Goal: Task Accomplishment & Management: Use online tool/utility

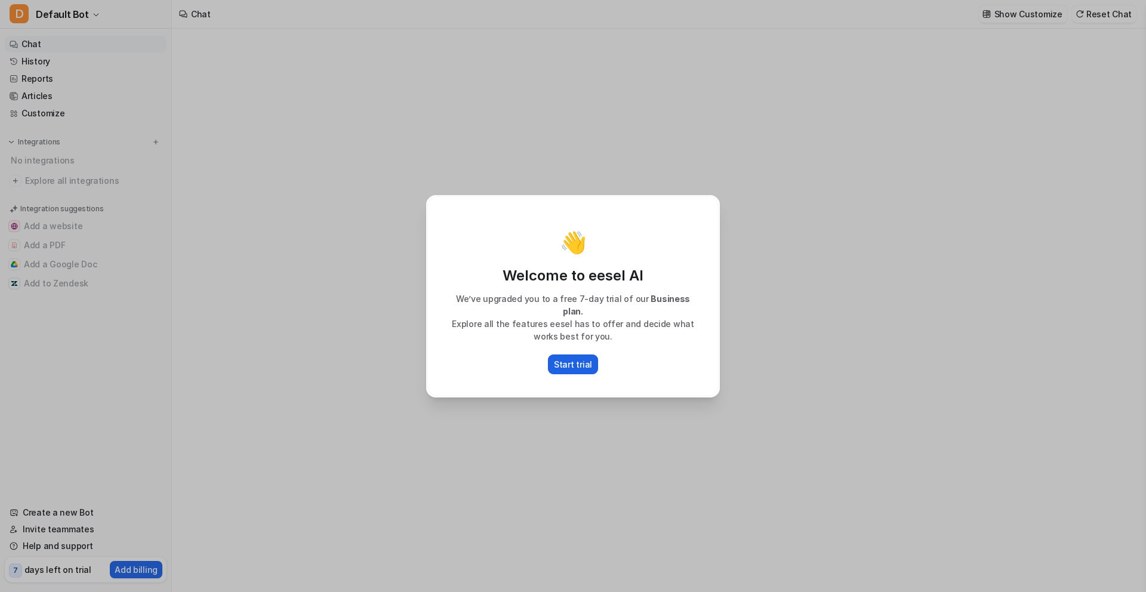
click at [572, 358] on p "Start trial" at bounding box center [573, 364] width 38 height 13
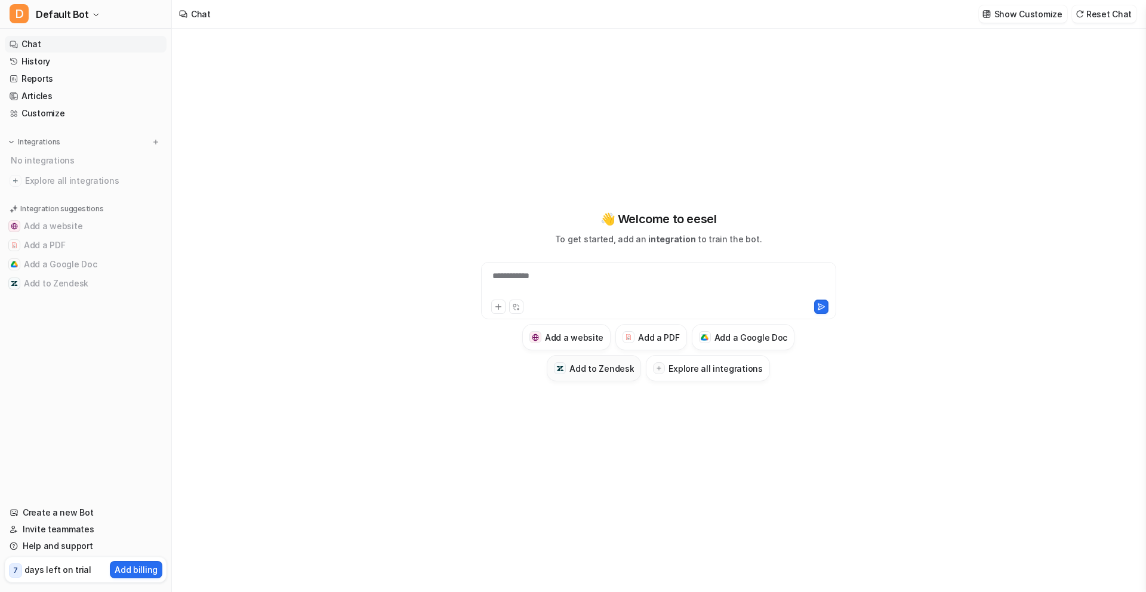
click at [590, 368] on h3 "Add to Zendesk" at bounding box center [601, 368] width 64 height 13
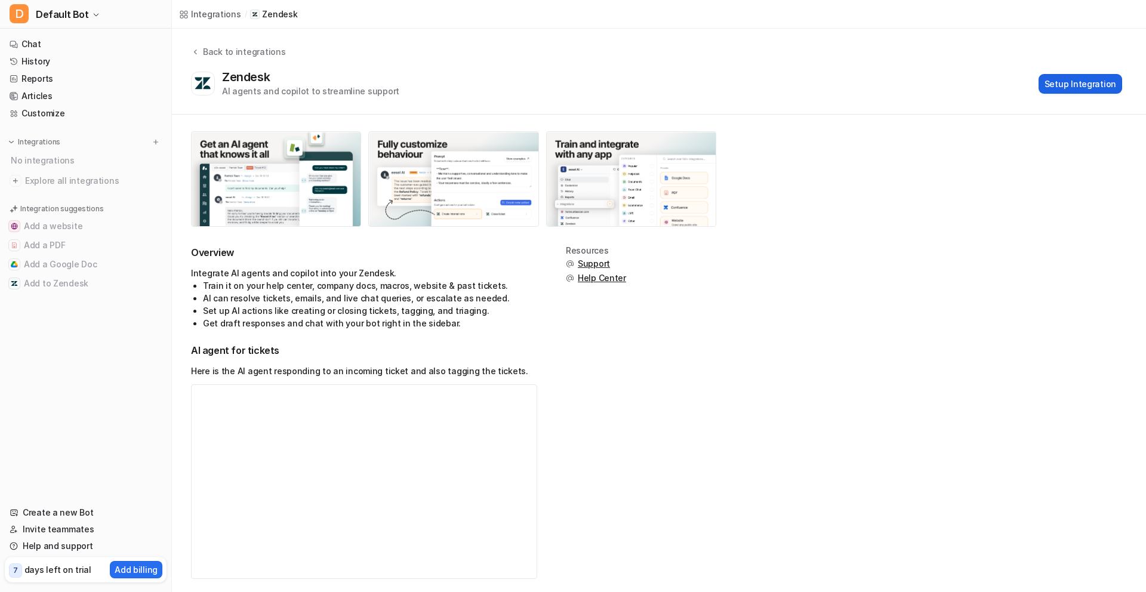
click at [1074, 89] on button "Setup Integration" at bounding box center [1080, 84] width 84 height 20
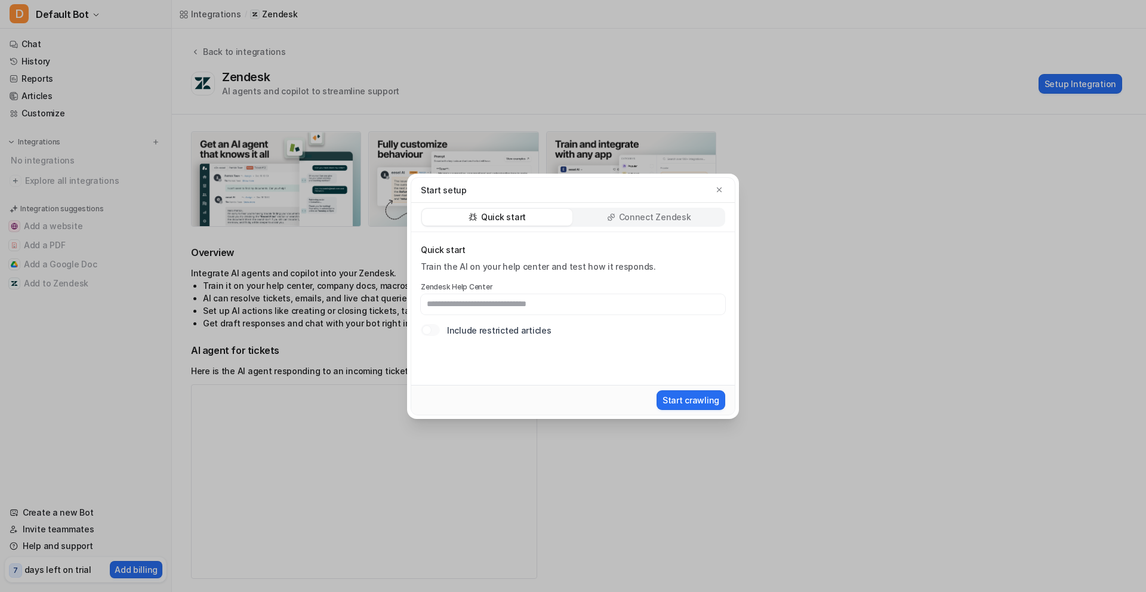
click at [538, 309] on input "text" at bounding box center [573, 304] width 304 height 20
paste input "**********"
type input "**********"
click at [701, 405] on button "Start crawling" at bounding box center [690, 400] width 69 height 20
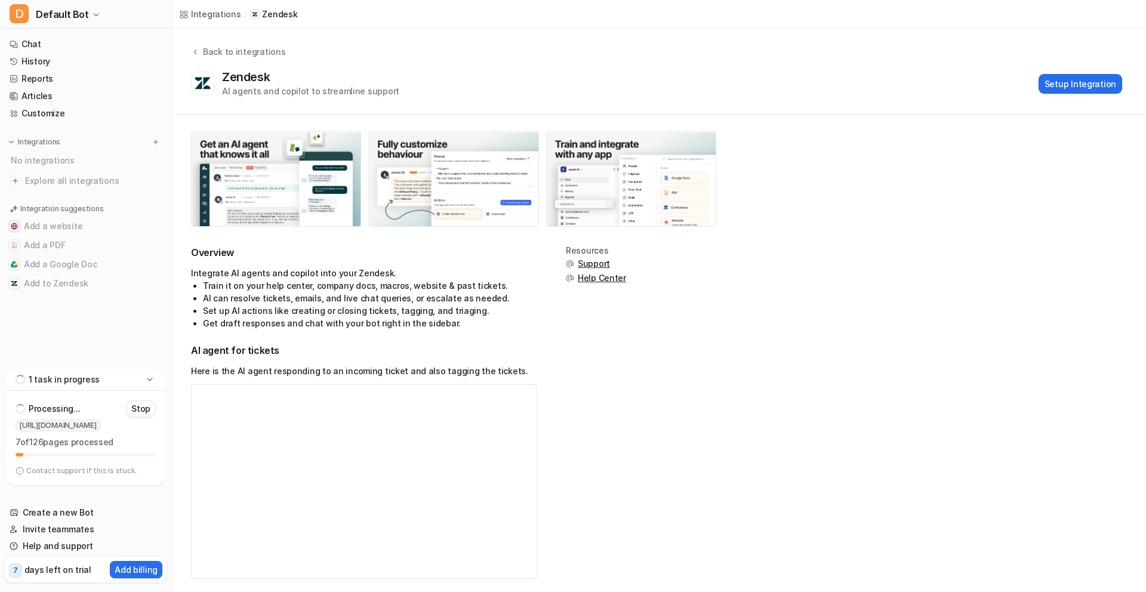
click at [16, 168] on div "No integrations" at bounding box center [86, 160] width 159 height 20
click at [51, 285] on button "Add to Zendesk" at bounding box center [86, 283] width 162 height 19
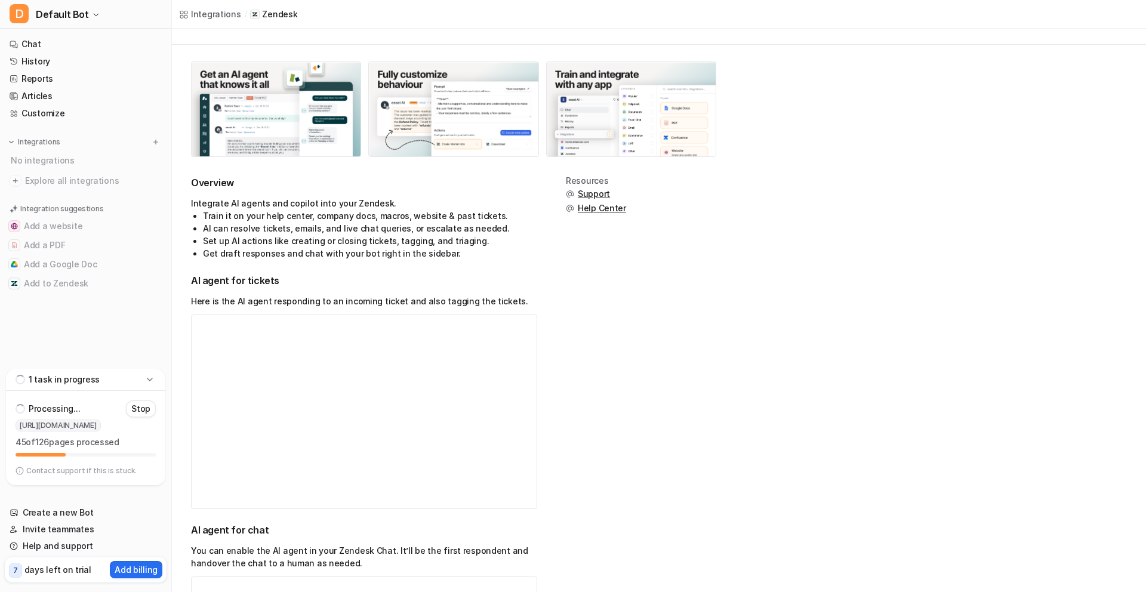
scroll to position [81, 0]
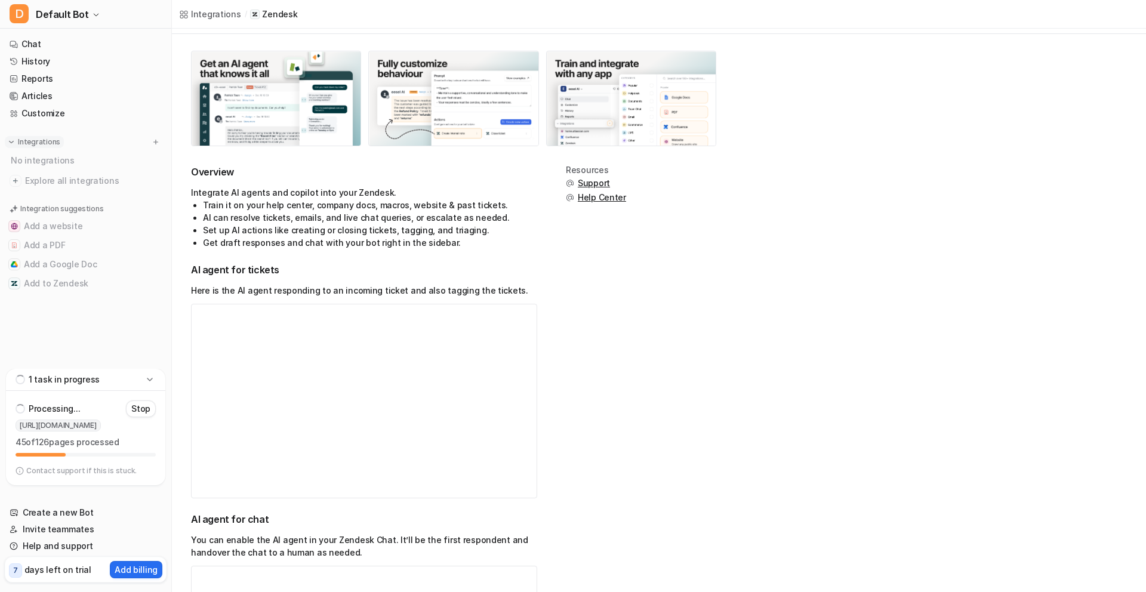
click at [10, 142] on img at bounding box center [11, 142] width 8 height 8
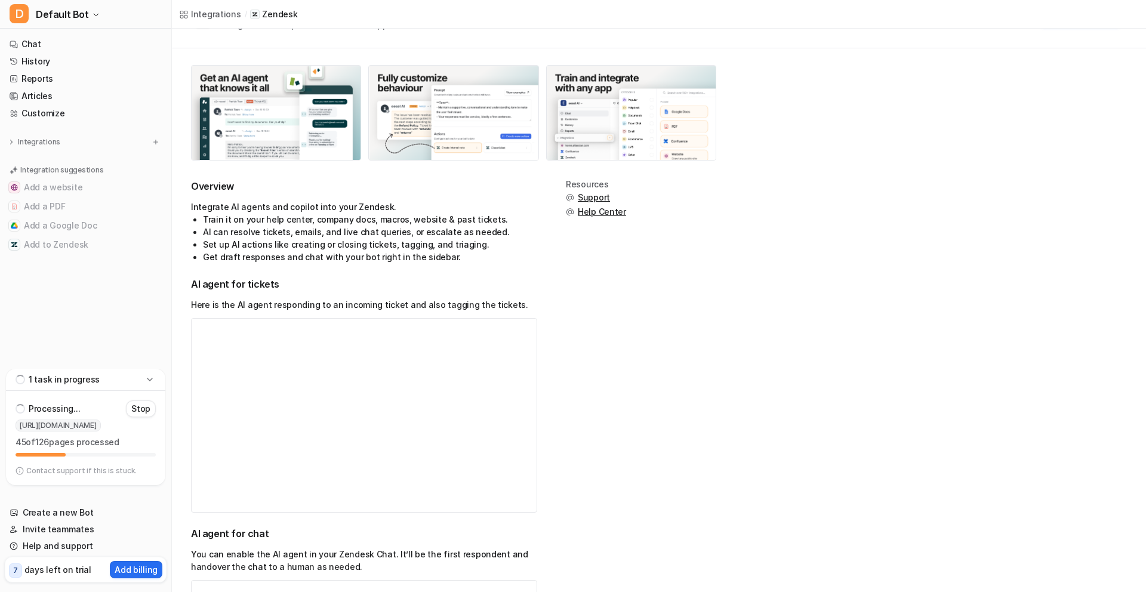
scroll to position [70, 0]
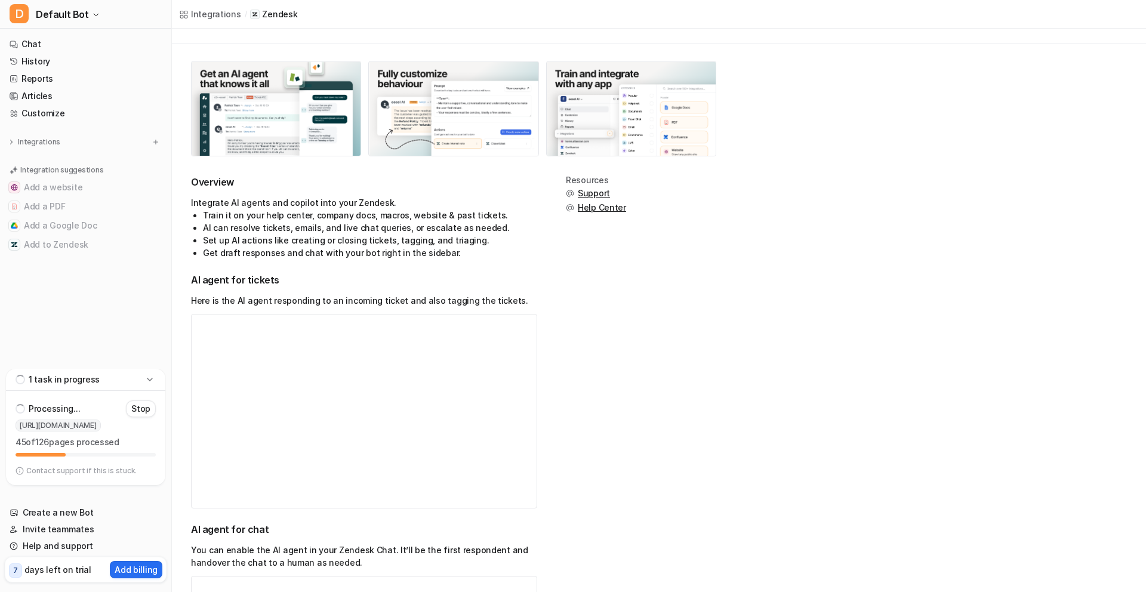
click at [84, 344] on nav "Chat History Reports Articles Customize Integrations No integrations Explore al…" at bounding box center [85, 200] width 171 height 338
click at [149, 380] on icon at bounding box center [149, 379] width 5 height 3
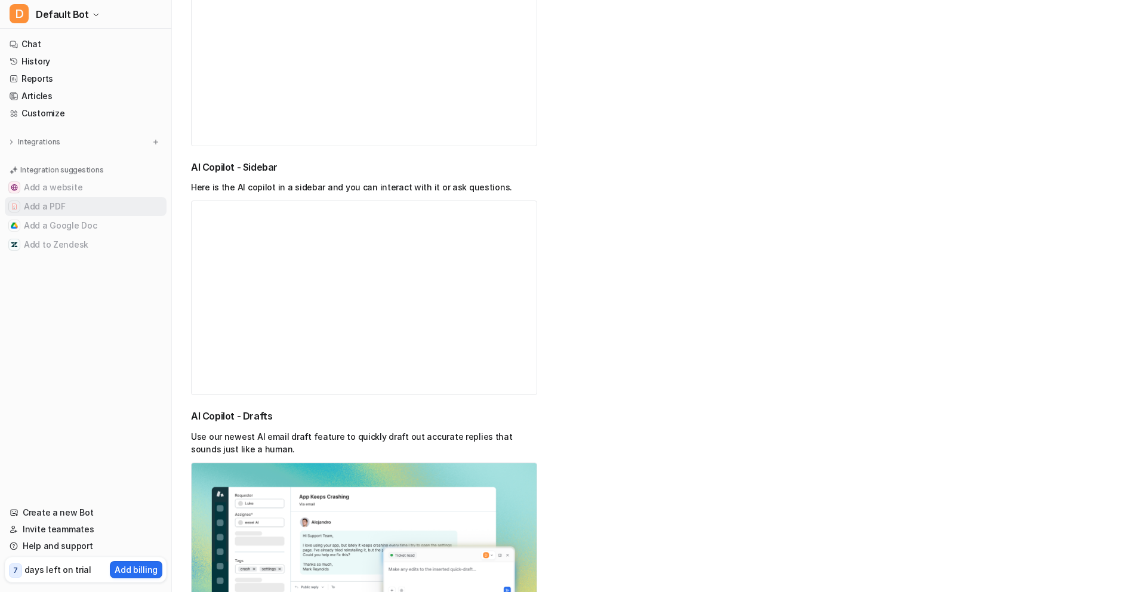
scroll to position [687, 0]
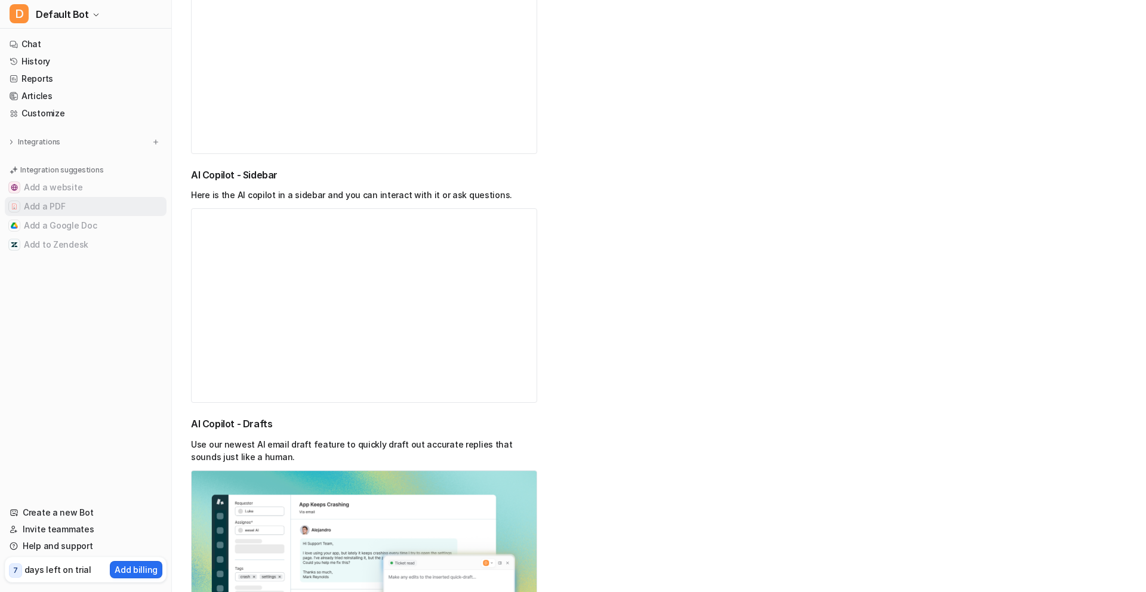
drag, startPoint x: 78, startPoint y: 201, endPoint x: 72, endPoint y: 209, distance: 10.8
click at [78, 201] on button "Add a PDF" at bounding box center [86, 206] width 162 height 19
click at [55, 243] on button "Add to Zendesk" at bounding box center [86, 244] width 162 height 19
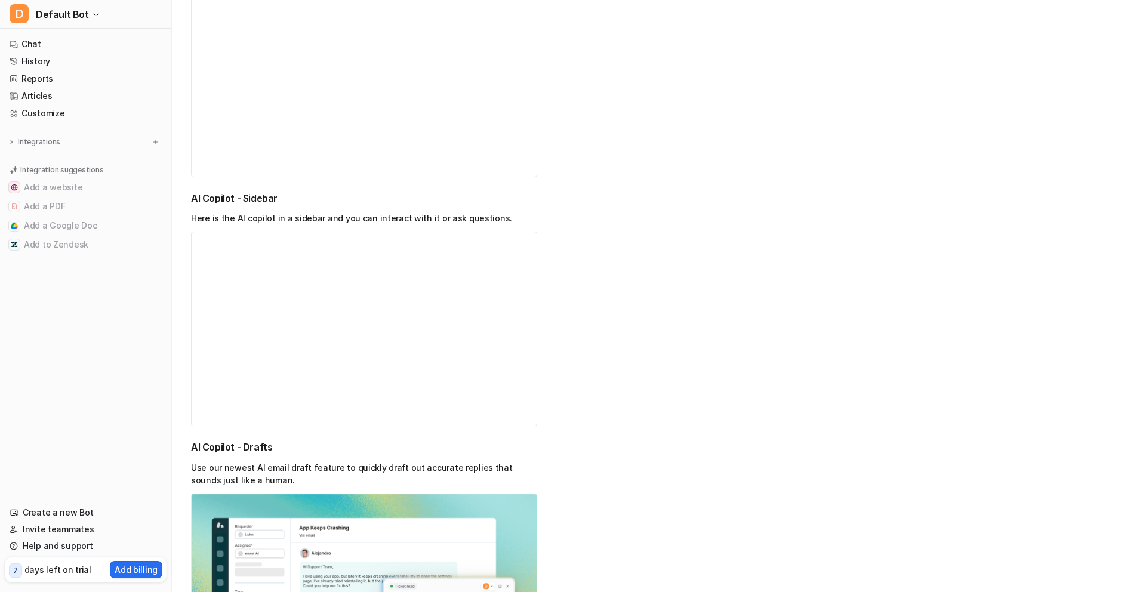
scroll to position [820, 0]
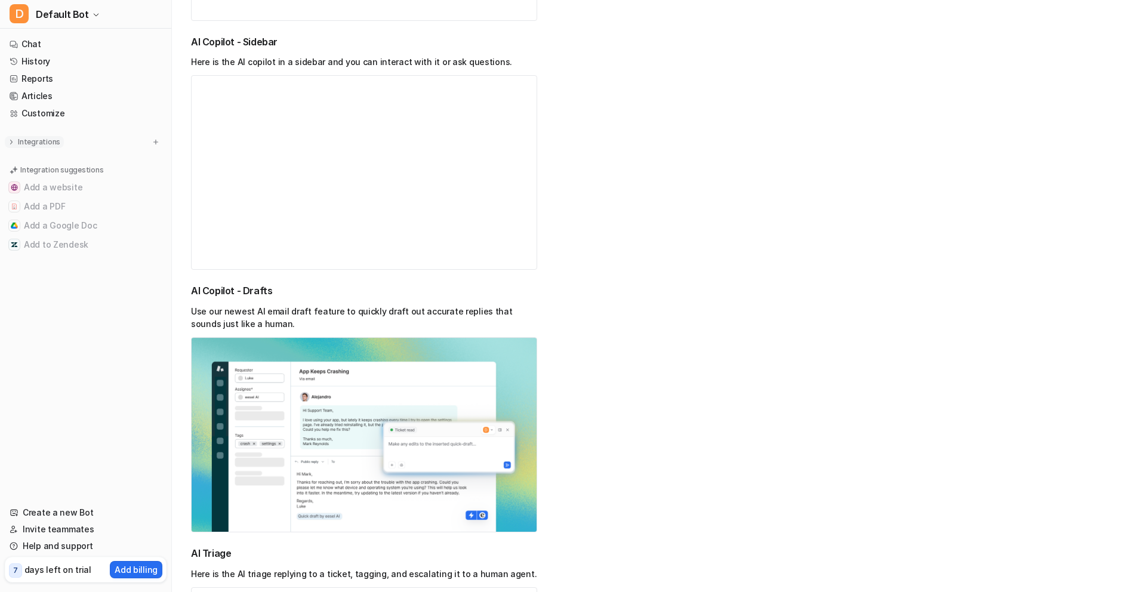
click at [47, 142] on p "Integrations" at bounding box center [39, 142] width 42 height 10
click at [69, 282] on button "Add to Zendesk" at bounding box center [86, 283] width 162 height 19
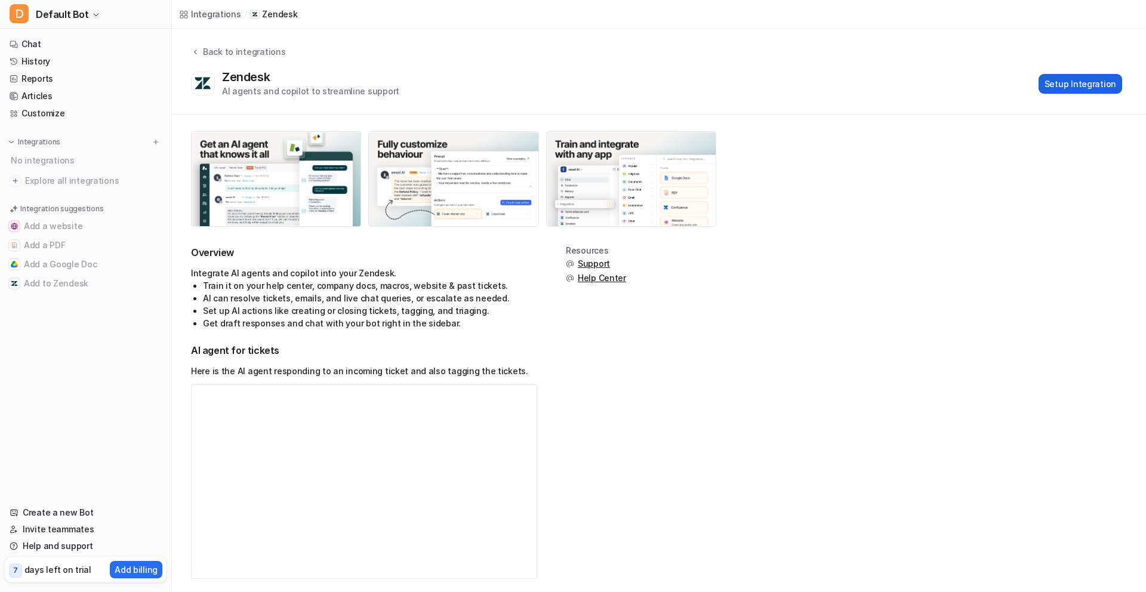
click at [1074, 90] on button "Setup Integration" at bounding box center [1080, 84] width 84 height 20
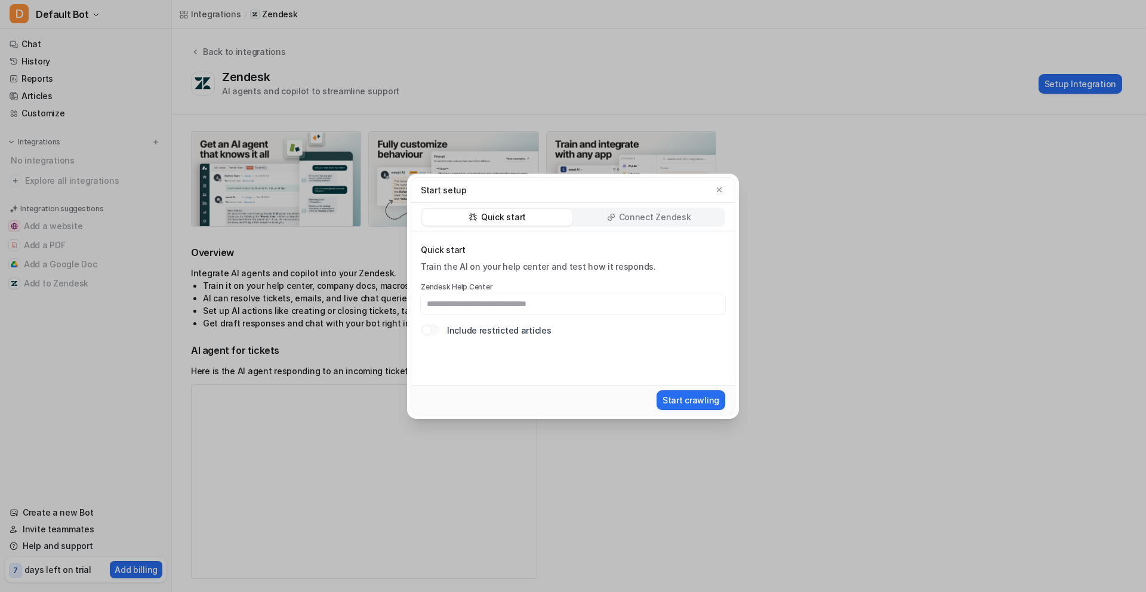
click at [613, 223] on div "Connect Zendesk" at bounding box center [648, 217] width 150 height 17
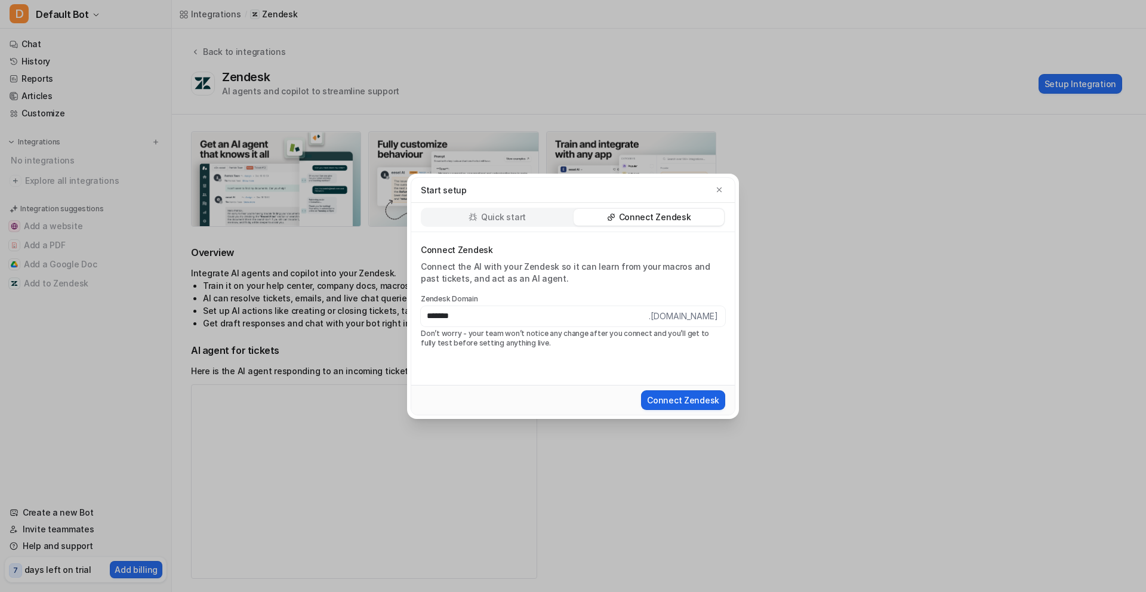
type input "*******"
click at [696, 405] on button "Connect Zendesk" at bounding box center [683, 400] width 84 height 20
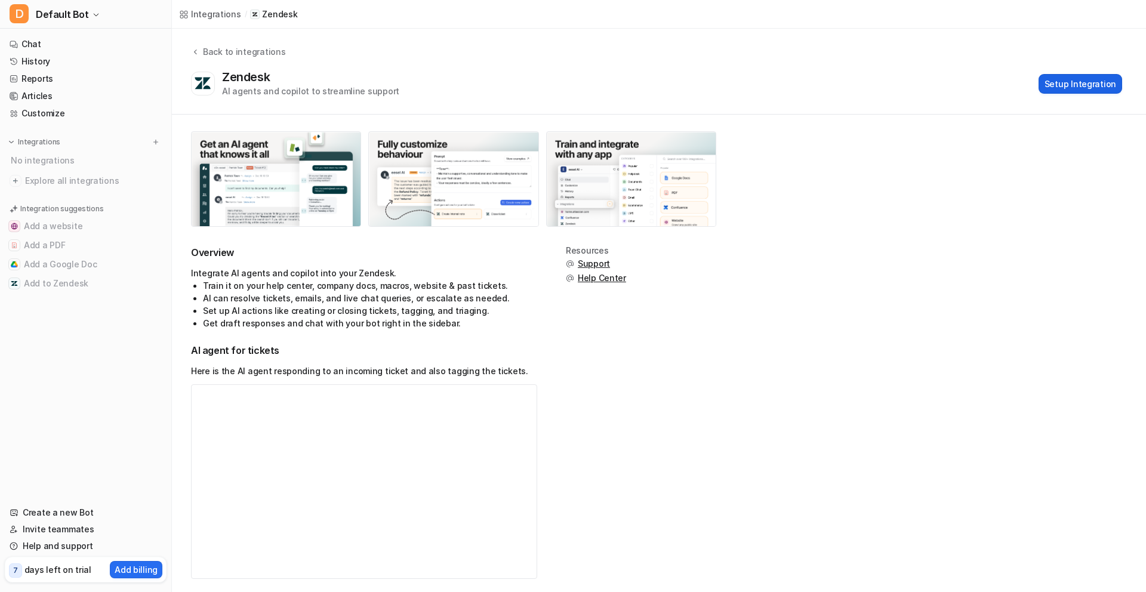
click at [1072, 85] on button "Setup Integration" at bounding box center [1080, 84] width 84 height 20
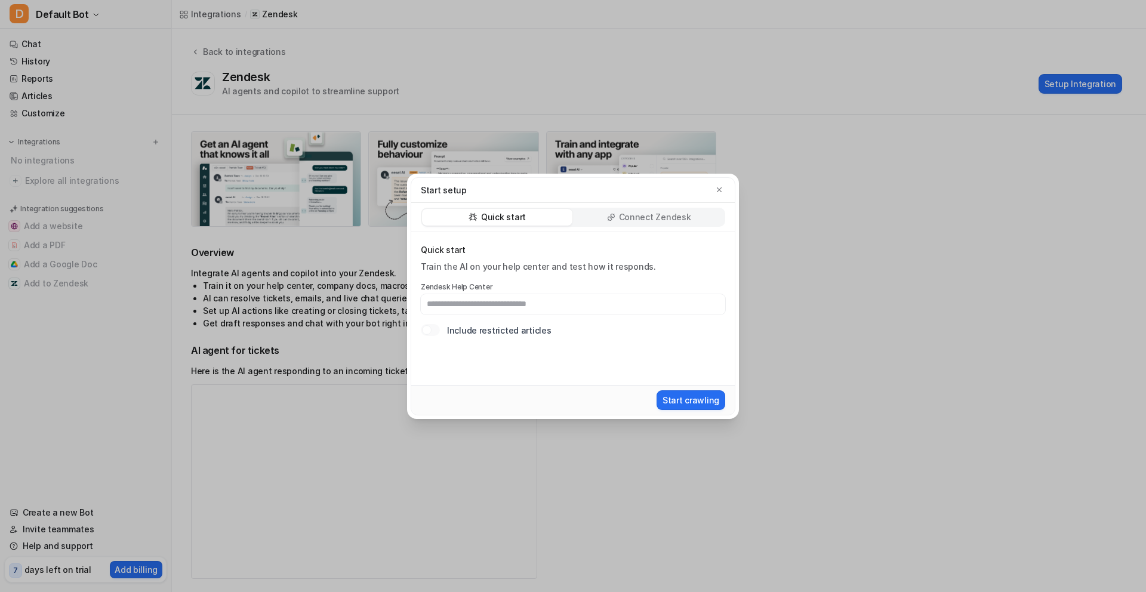
click at [668, 213] on p "Connect Zendesk" at bounding box center [655, 217] width 72 height 12
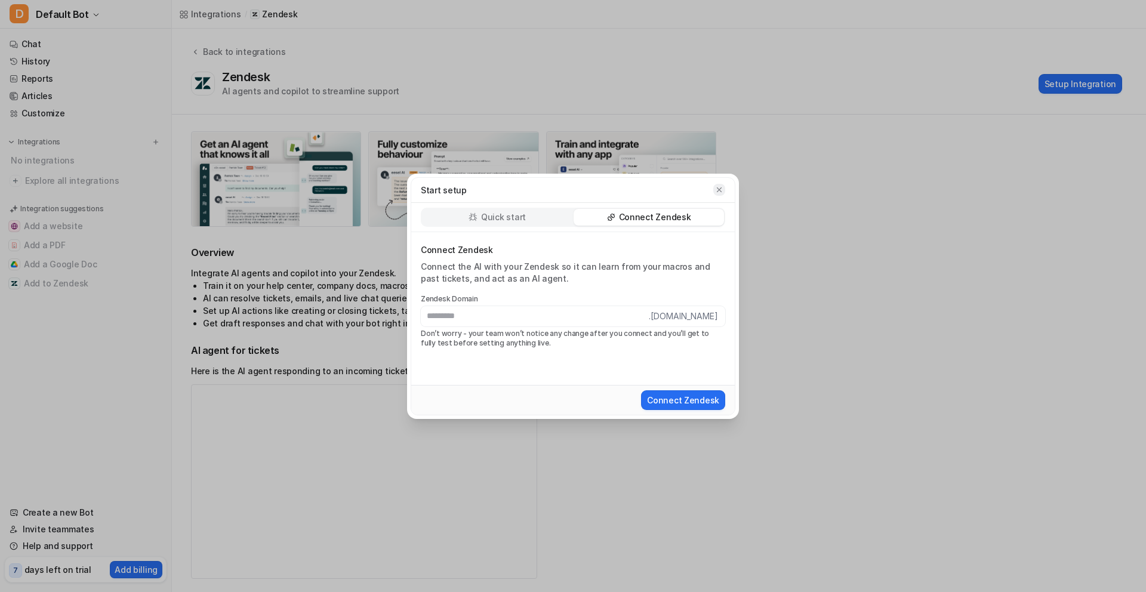
click at [716, 187] on icon "button" at bounding box center [719, 190] width 8 height 8
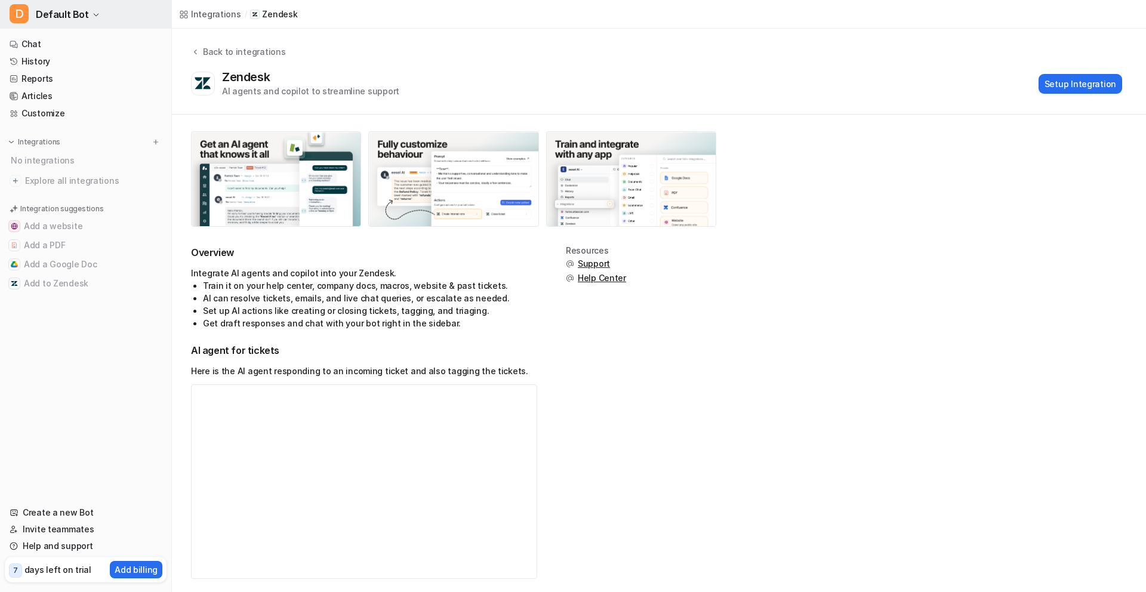
click at [92, 16] on icon "button" at bounding box center [95, 14] width 7 height 7
click at [104, 365] on div "D Default Bot D Default Bot Create a new bot Settings Sign out Chat History Rep…" at bounding box center [86, 296] width 172 height 592
click at [1073, 82] on button "Setup Integration" at bounding box center [1080, 84] width 84 height 20
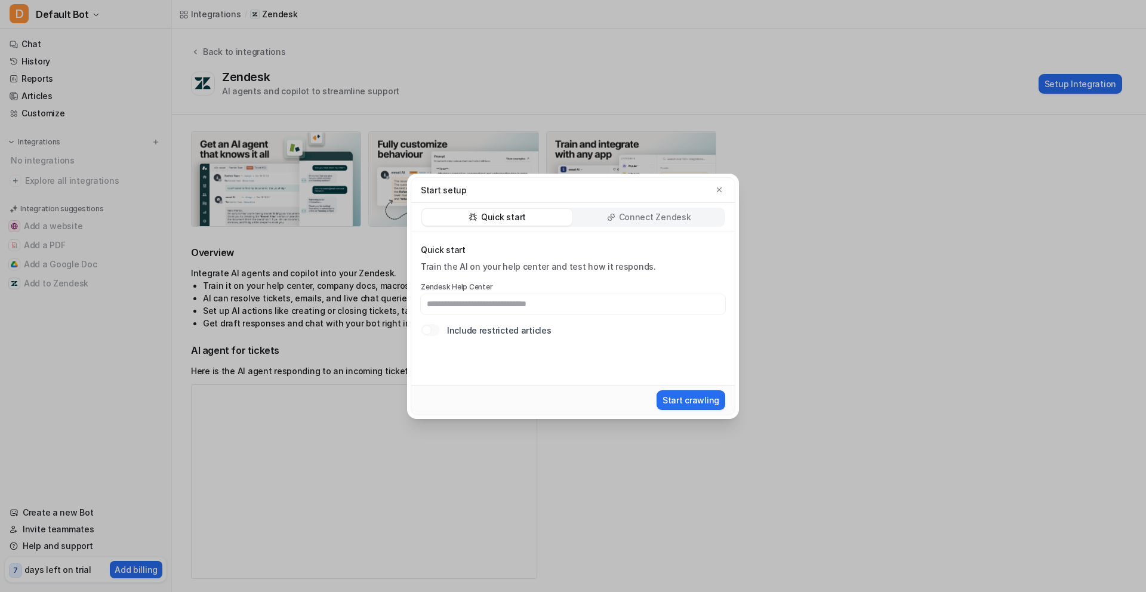
click at [501, 307] on input "text" at bounding box center [573, 304] width 304 height 20
type input "**********"
click at [697, 400] on button "Start crawling" at bounding box center [690, 400] width 69 height 20
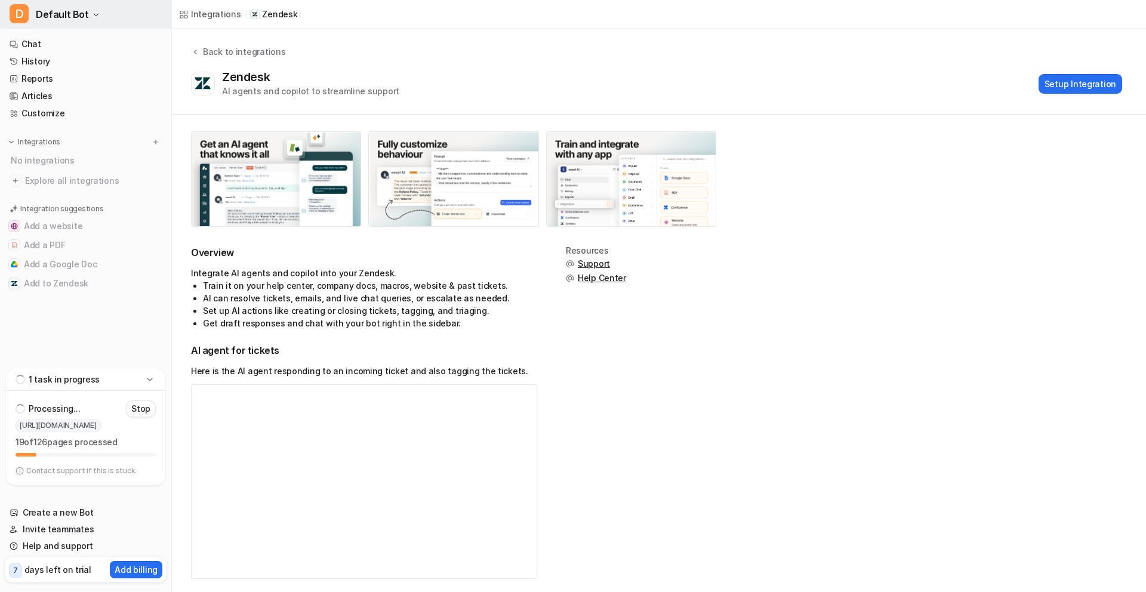
click at [92, 17] on icon "button" at bounding box center [95, 14] width 7 height 7
click at [87, 72] on link "Create a new bot" at bounding box center [95, 65] width 165 height 20
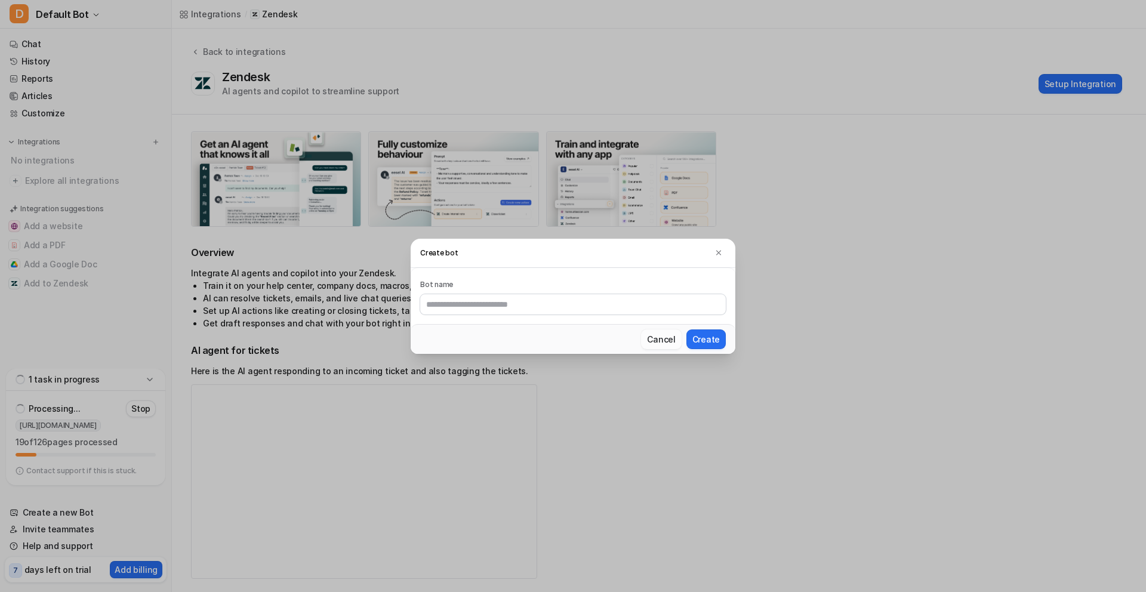
click at [659, 339] on button "Cancel" at bounding box center [661, 339] width 40 height 20
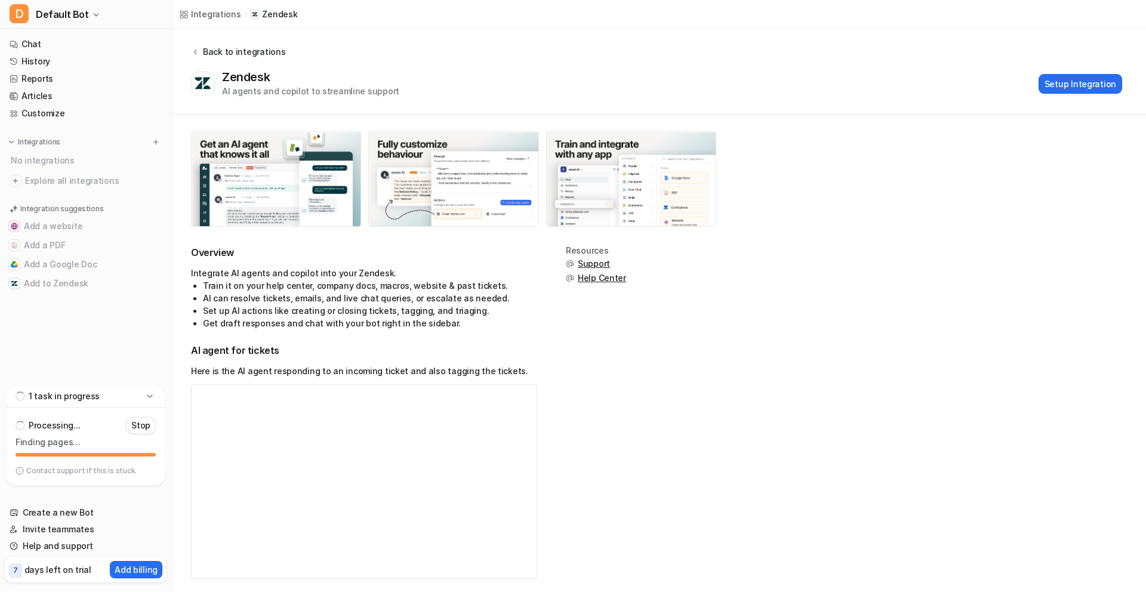
click at [196, 53] on icon at bounding box center [195, 51] width 8 height 9
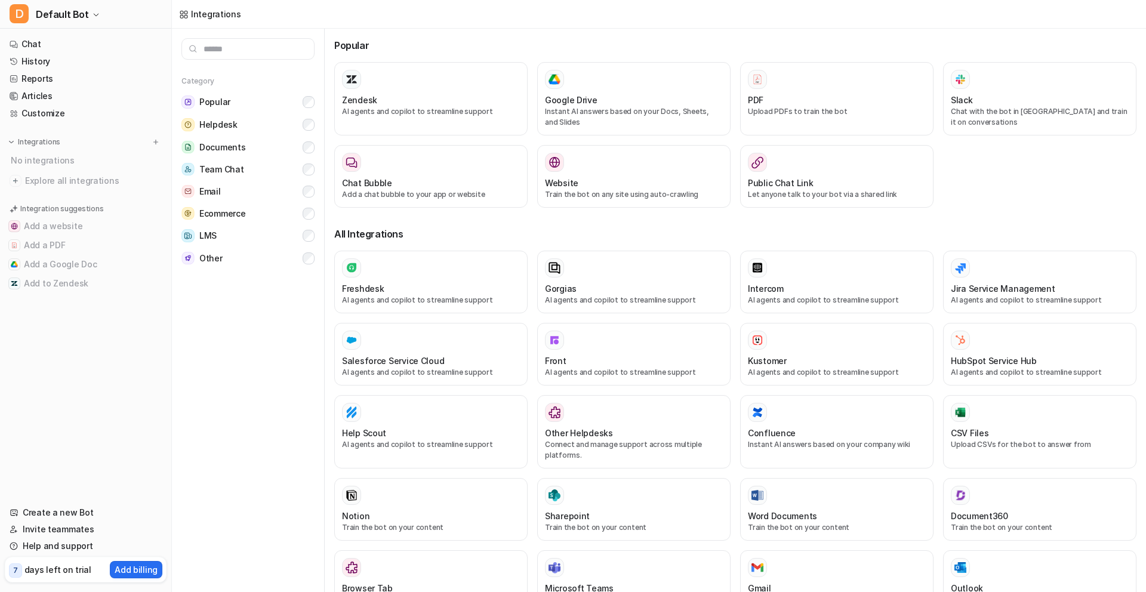
click at [69, 335] on nav "Chat History Reports Articles Customize Integrations No integrations Explore al…" at bounding box center [85, 263] width 171 height 464
click at [417, 109] on p "AI agents and copilot to streamline support" at bounding box center [431, 111] width 178 height 11
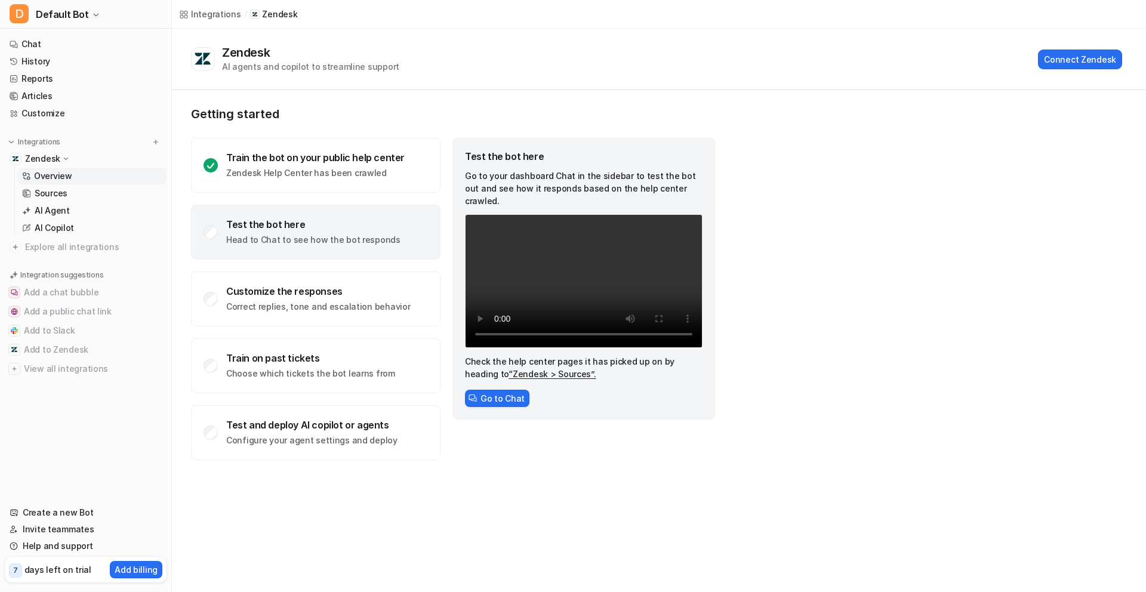
click at [367, 243] on p "Head to Chat to see how the bot responds" at bounding box center [313, 240] width 174 height 12
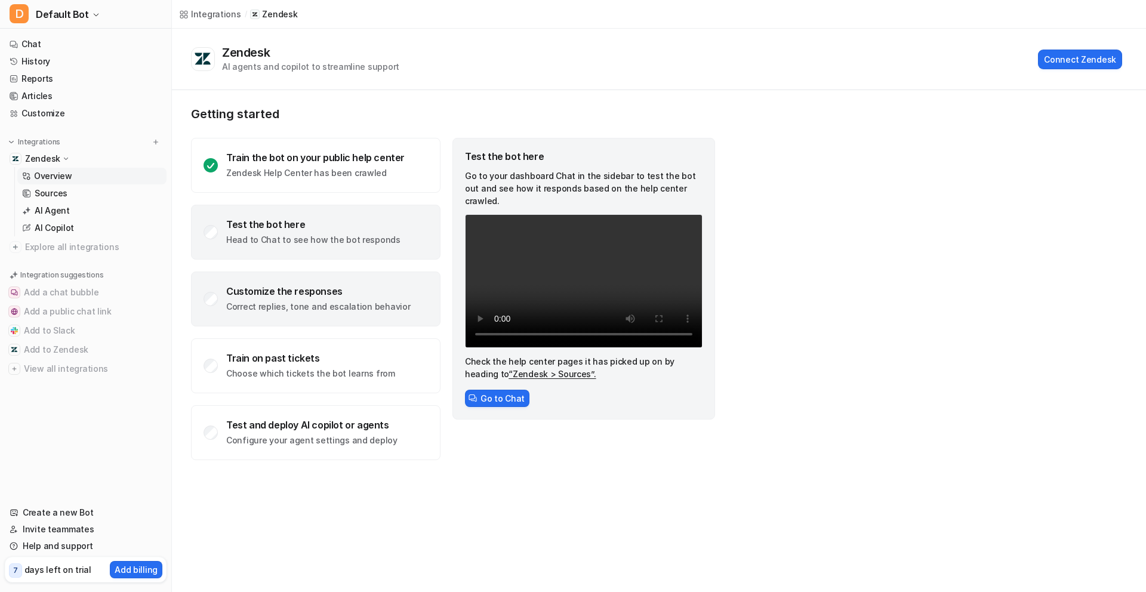
click at [276, 294] on div "Customize the responses" at bounding box center [318, 291] width 184 height 12
click at [307, 232] on div "Test the bot here Head to Chat to see how the bot responds" at bounding box center [313, 231] width 174 height 27
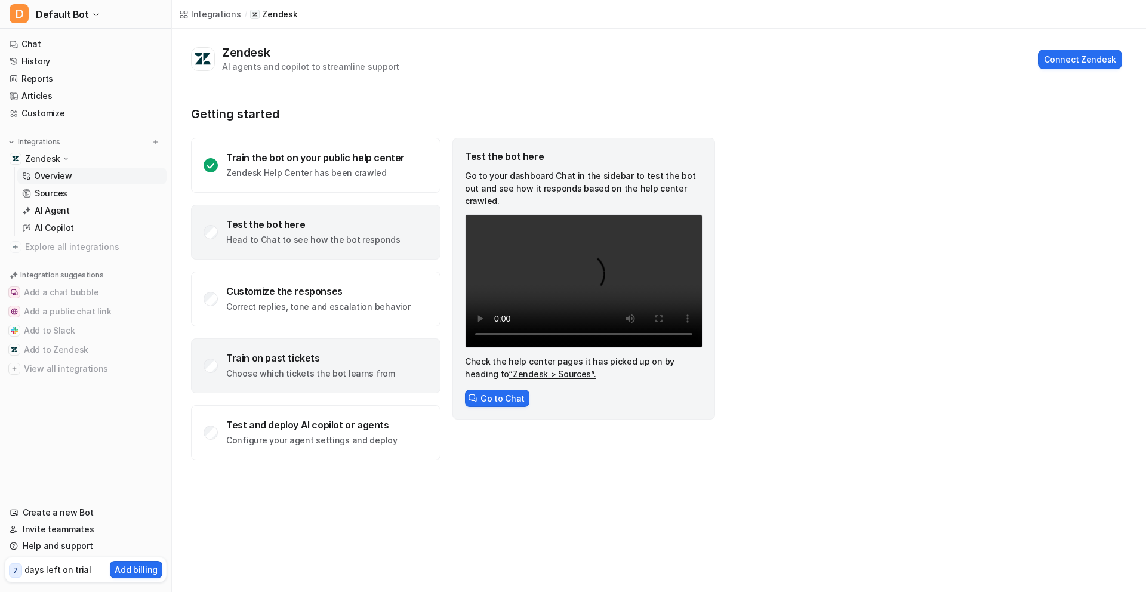
click at [296, 365] on div "Train on past tickets Choose which tickets the bot learns from" at bounding box center [310, 365] width 169 height 27
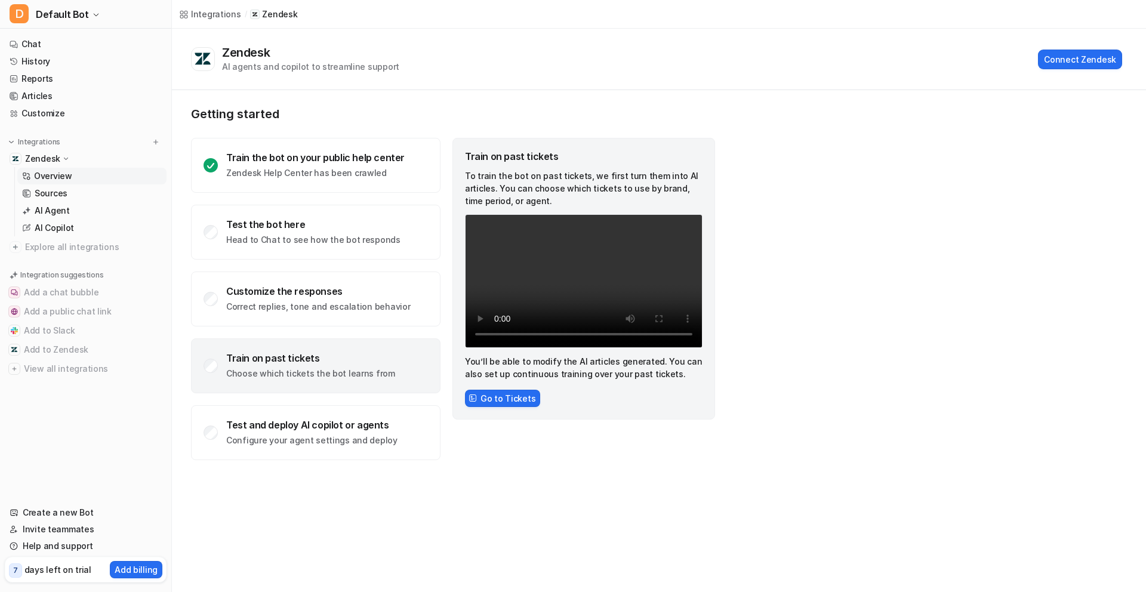
click at [64, 158] on icon at bounding box center [66, 159] width 4 height 2
click at [64, 158] on icon at bounding box center [66, 158] width 8 height 9
click at [58, 207] on p "AI Agent" at bounding box center [52, 211] width 35 height 12
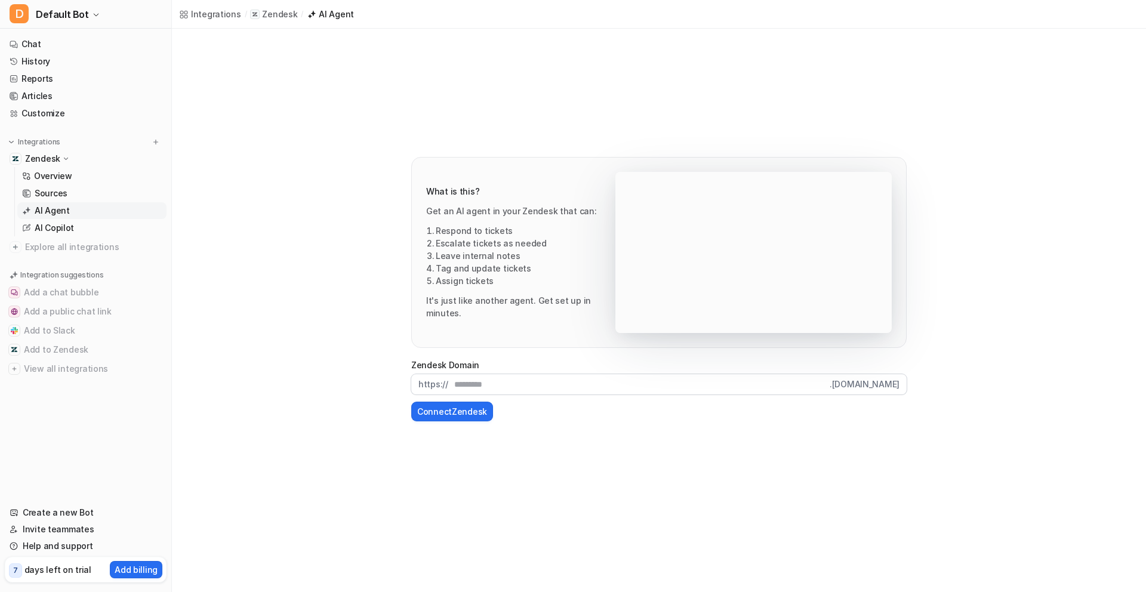
click at [517, 375] on input "text" at bounding box center [638, 384] width 381 height 20
click at [871, 307] on video "Your browser does not support the video tag." at bounding box center [753, 252] width 276 height 161
drag, startPoint x: 871, startPoint y: 287, endPoint x: 828, endPoint y: 288, distance: 43.0
click at [866, 287] on video "Your browser does not support the video tag." at bounding box center [753, 252] width 276 height 161
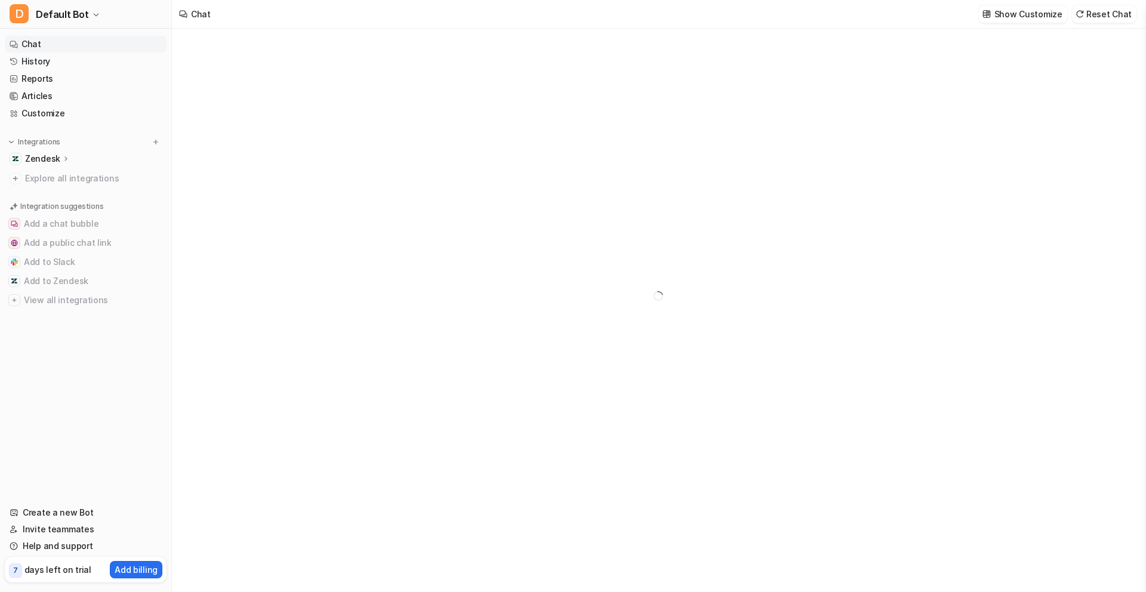
type textarea "**********"
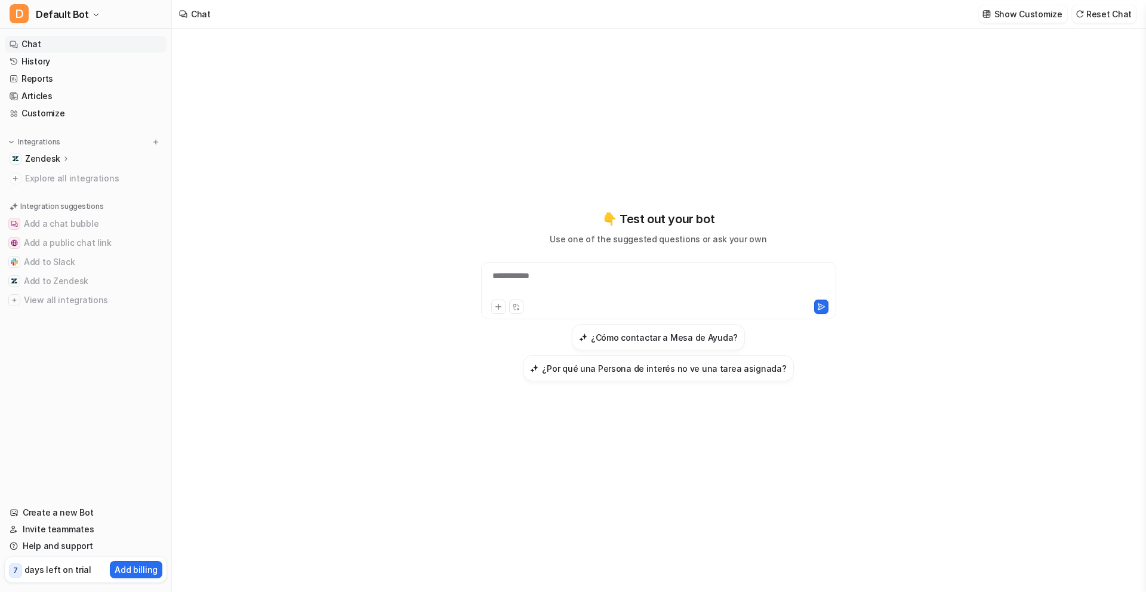
click at [55, 158] on p "Zendesk" at bounding box center [42, 159] width 35 height 12
click at [656, 343] on h3 "¿Cómo contactar a Mesa de Ayuda?" at bounding box center [664, 337] width 147 height 13
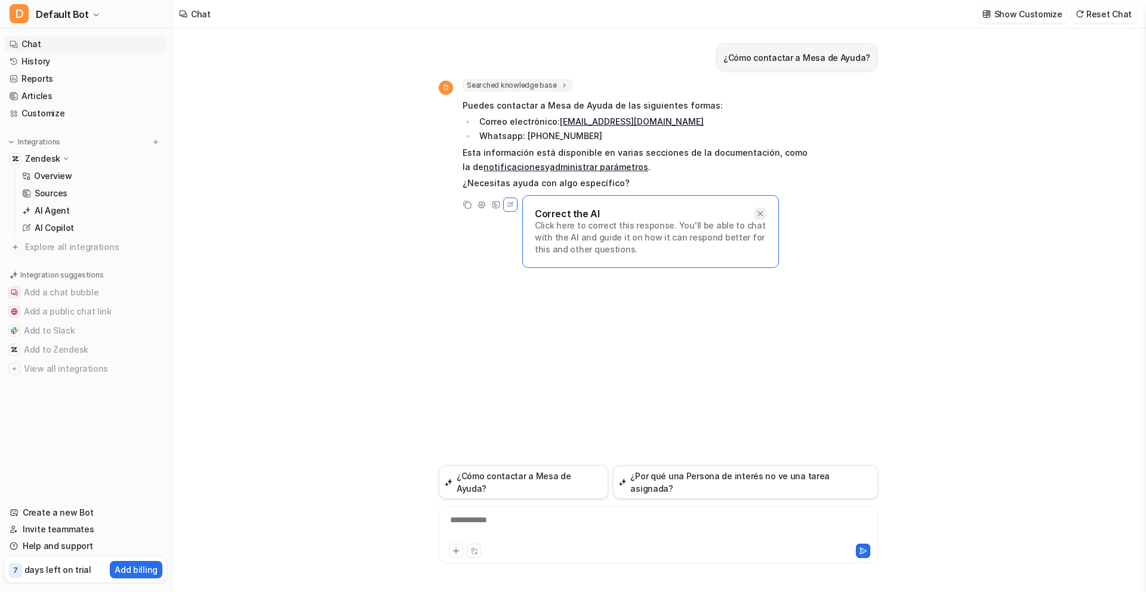
click at [762, 214] on icon at bounding box center [760, 213] width 8 height 8
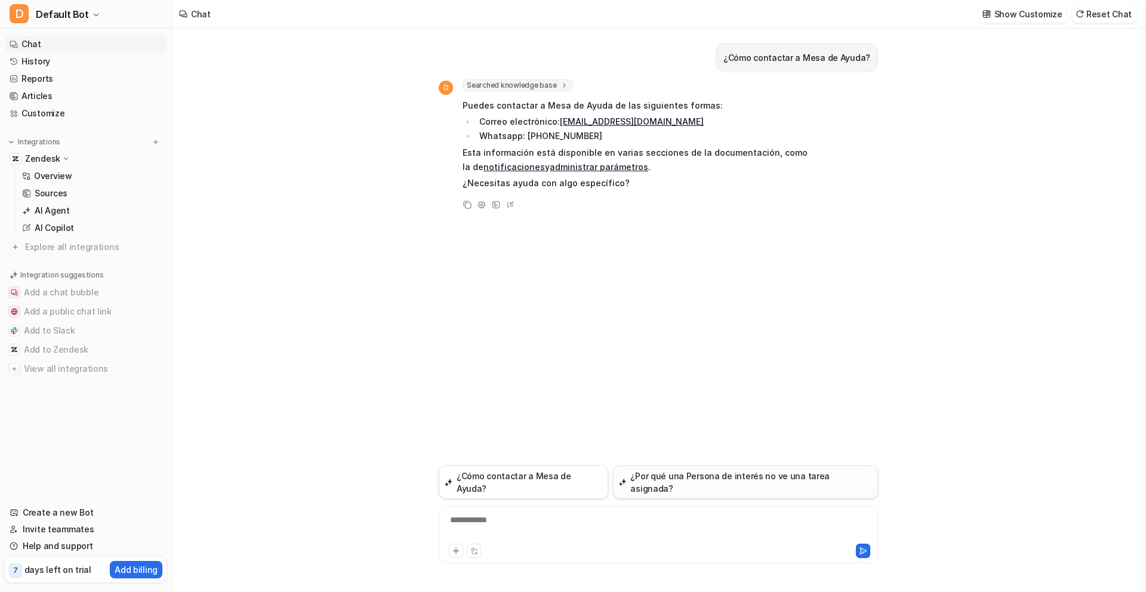
click at [773, 492] on button "¿Por qué una Persona de interés no ve una tarea asignada?" at bounding box center [745, 481] width 265 height 33
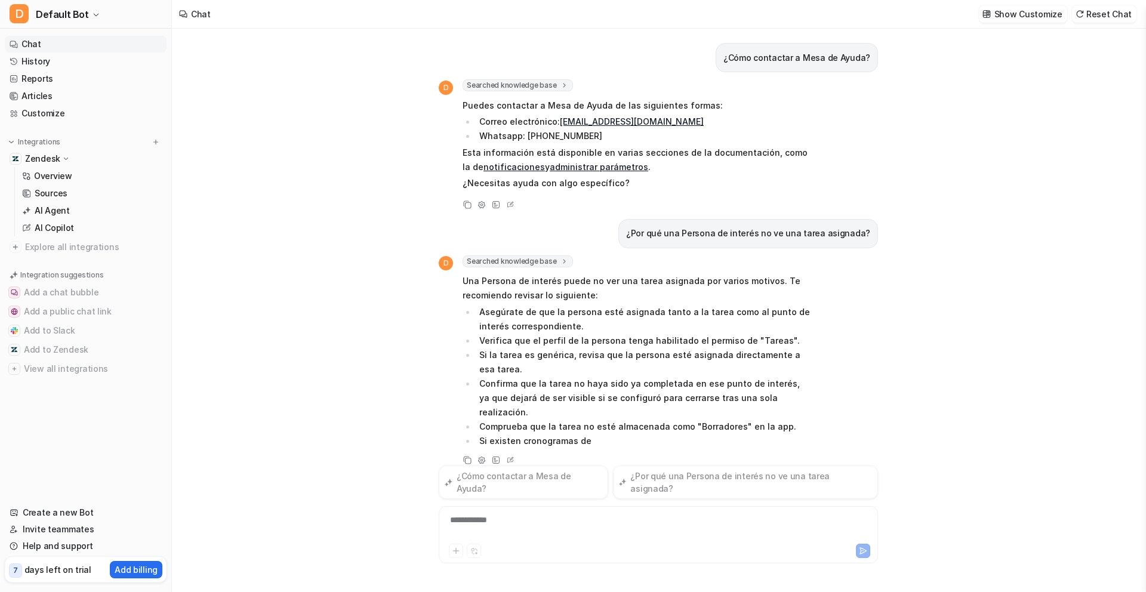
click at [30, 159] on p "Zendesk" at bounding box center [42, 159] width 35 height 12
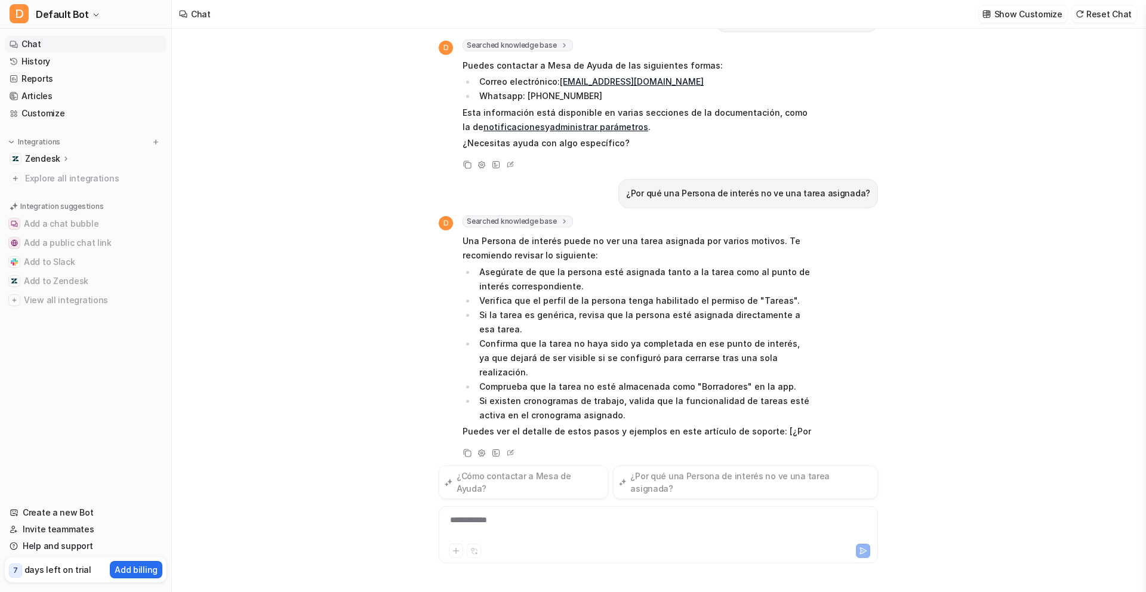
click at [30, 159] on p "Zendesk" at bounding box center [42, 159] width 35 height 12
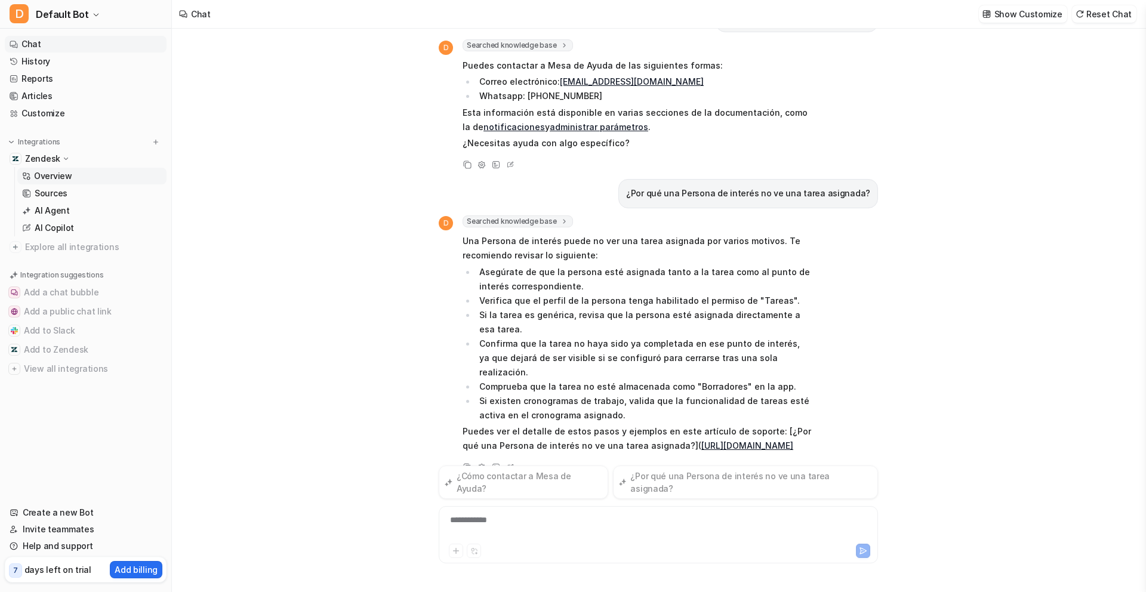
scroll to position [54, 0]
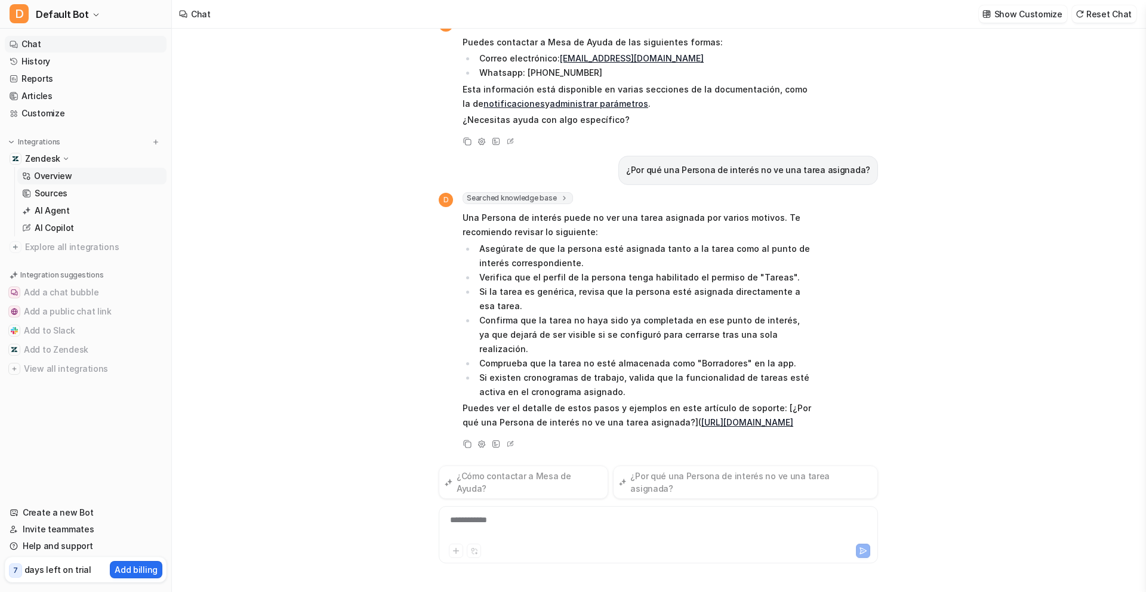
click at [49, 172] on p "Overview" at bounding box center [53, 176] width 38 height 12
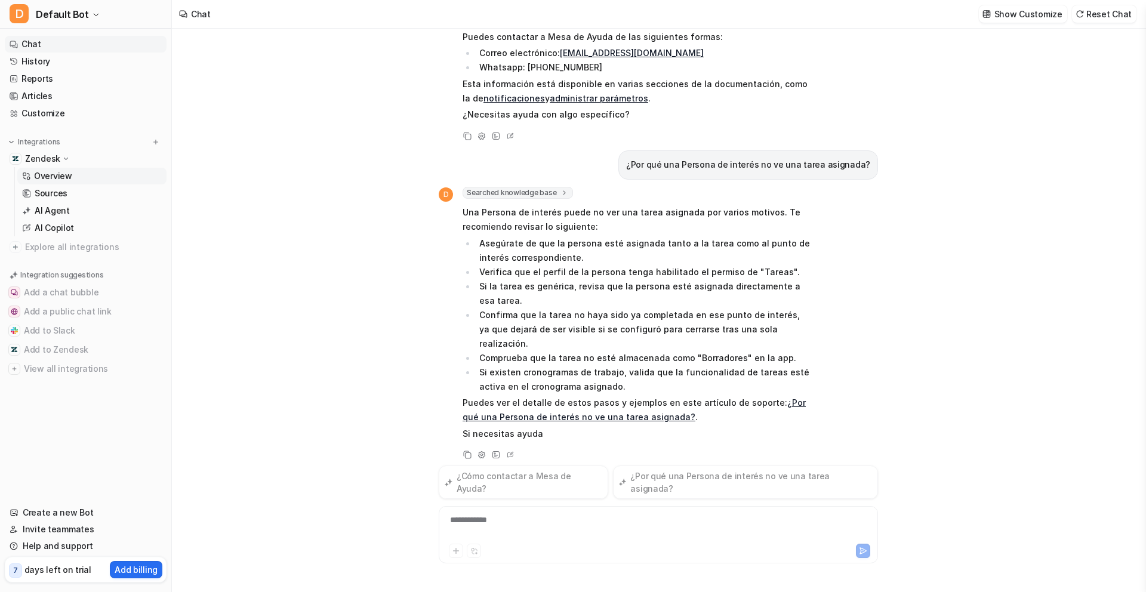
scroll to position [56, 0]
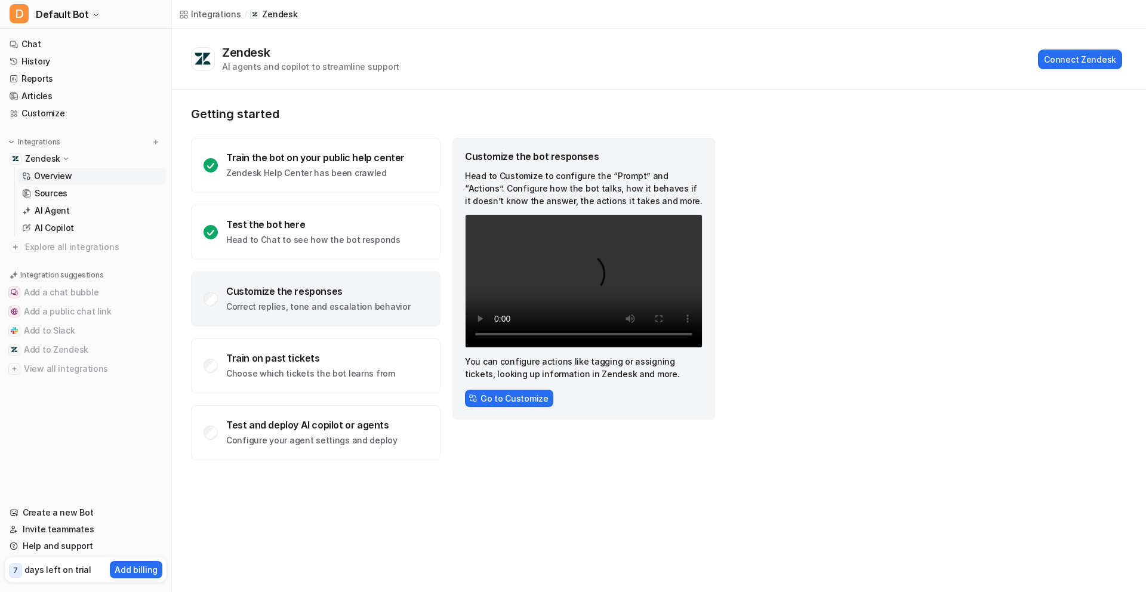
click at [359, 297] on div "Customize the responses Correct replies, tone and escalation behavior" at bounding box center [318, 298] width 184 height 27
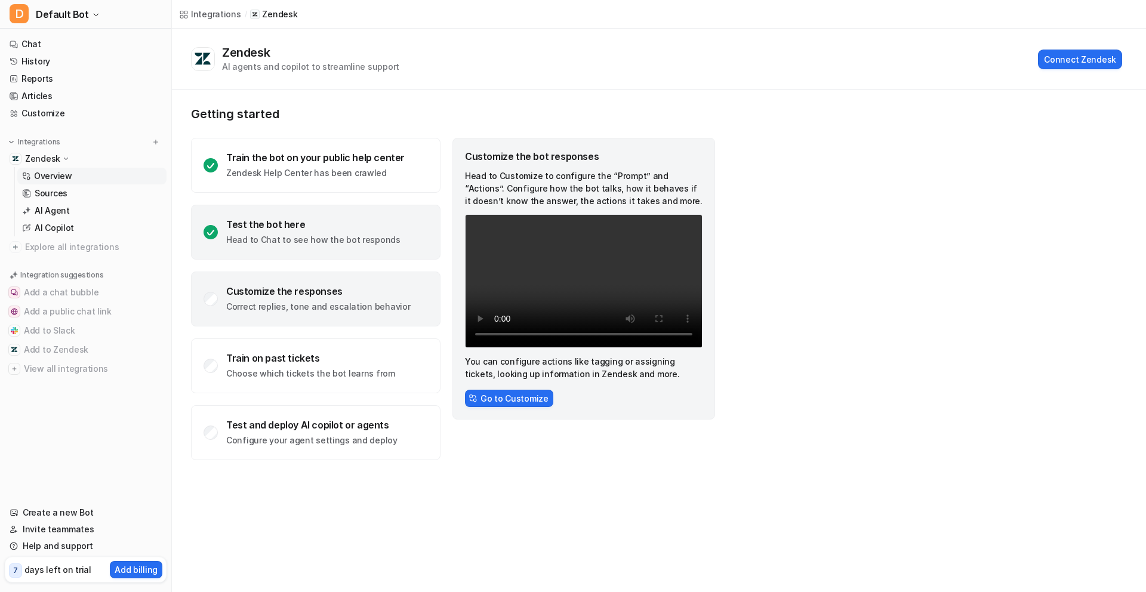
click at [343, 239] on p "Head to Chat to see how the bot responds" at bounding box center [313, 240] width 174 height 12
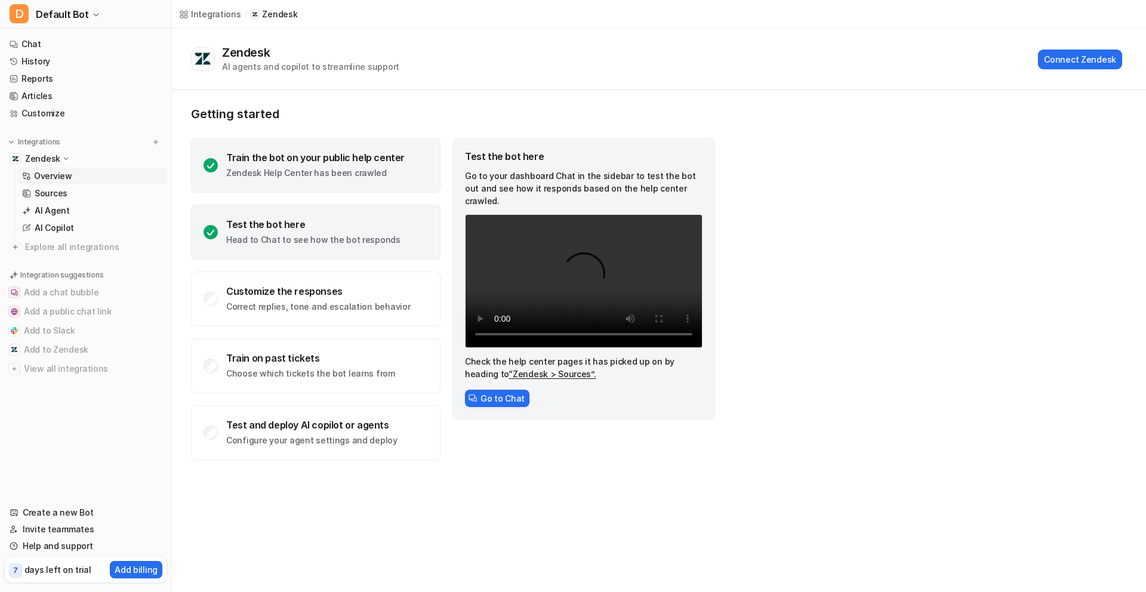
click at [353, 166] on div "Train the bot on your public help center Zendesk Help Center has been crawled" at bounding box center [315, 165] width 178 height 27
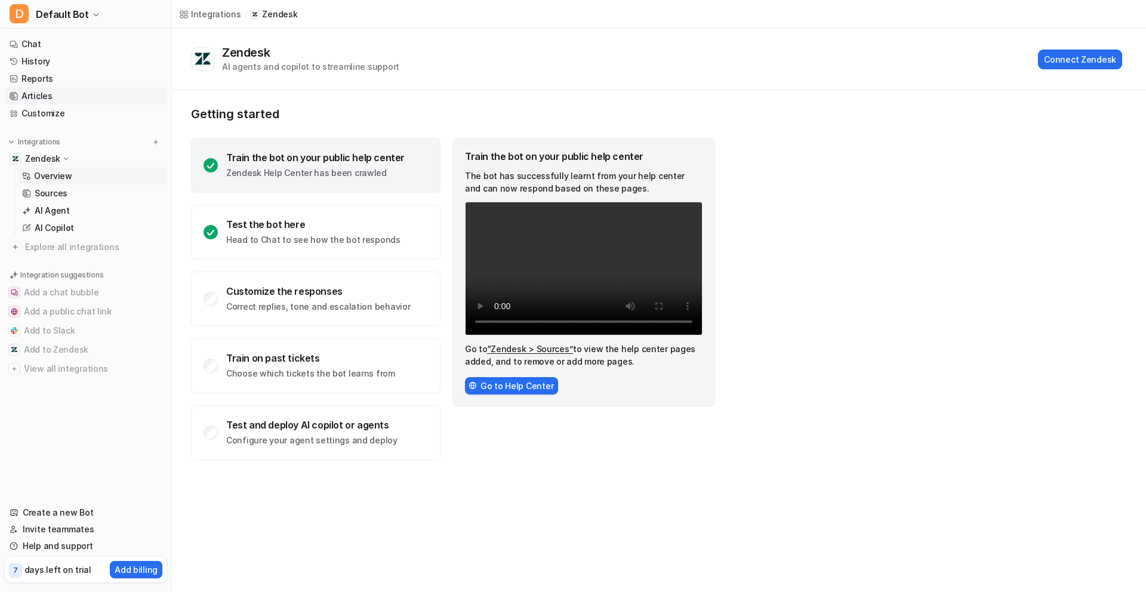
click at [55, 90] on link "Articles" at bounding box center [86, 96] width 162 height 17
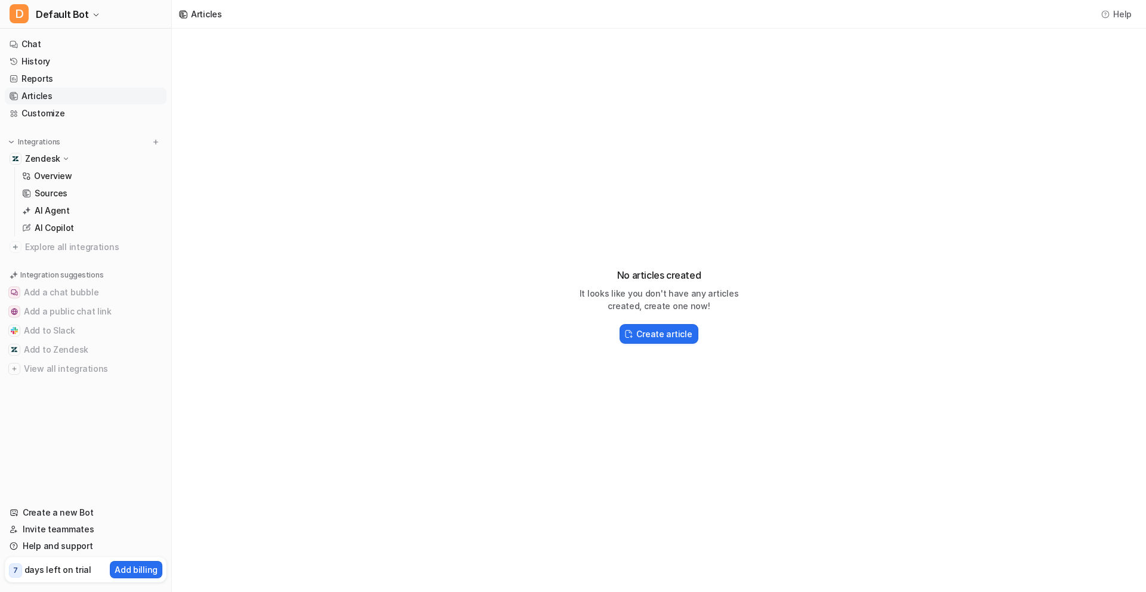
click at [62, 165] on div "Zendesk" at bounding box center [86, 158] width 162 height 17
click at [64, 163] on icon at bounding box center [66, 158] width 8 height 9
click at [63, 177] on p "Overview" at bounding box center [53, 176] width 38 height 12
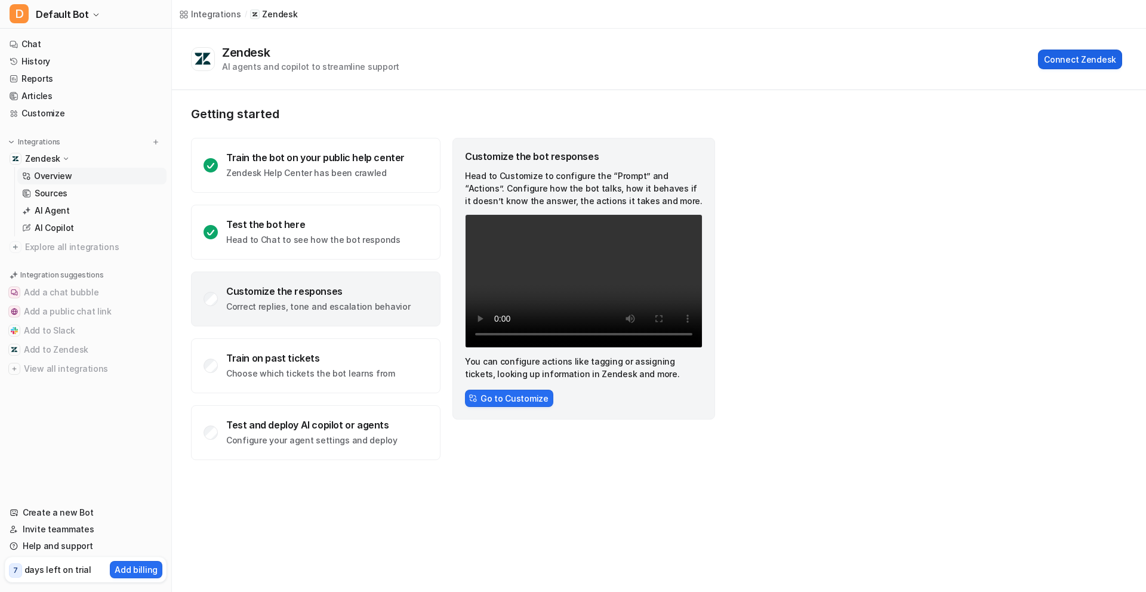
click at [1071, 56] on button "Connect Zendesk" at bounding box center [1080, 60] width 84 height 20
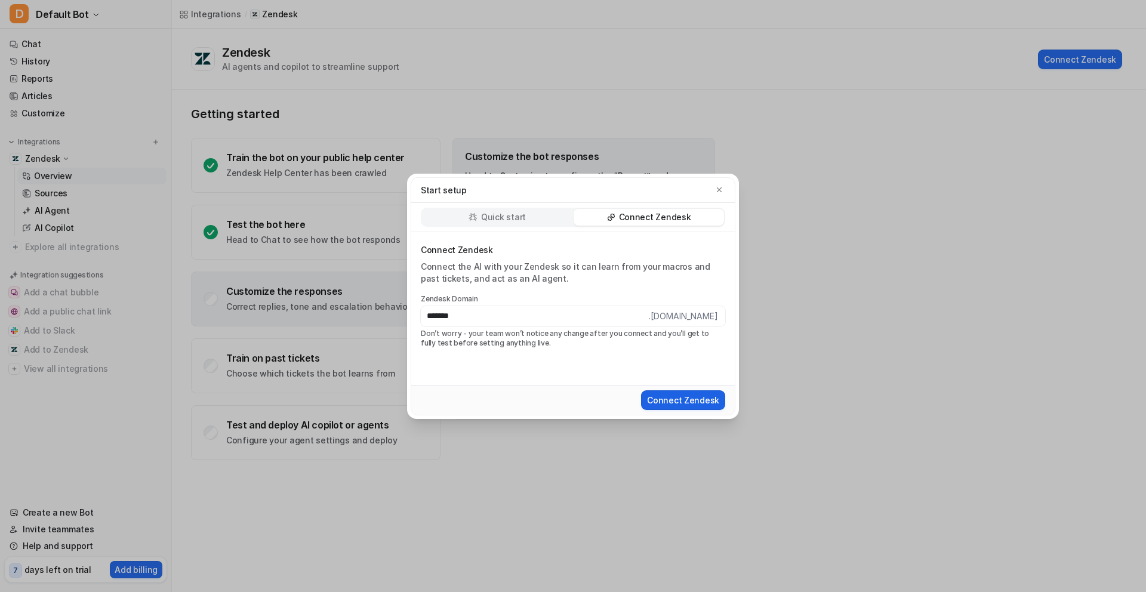
type input "*******"
click at [679, 397] on button "Connect Zendesk" at bounding box center [683, 400] width 84 height 20
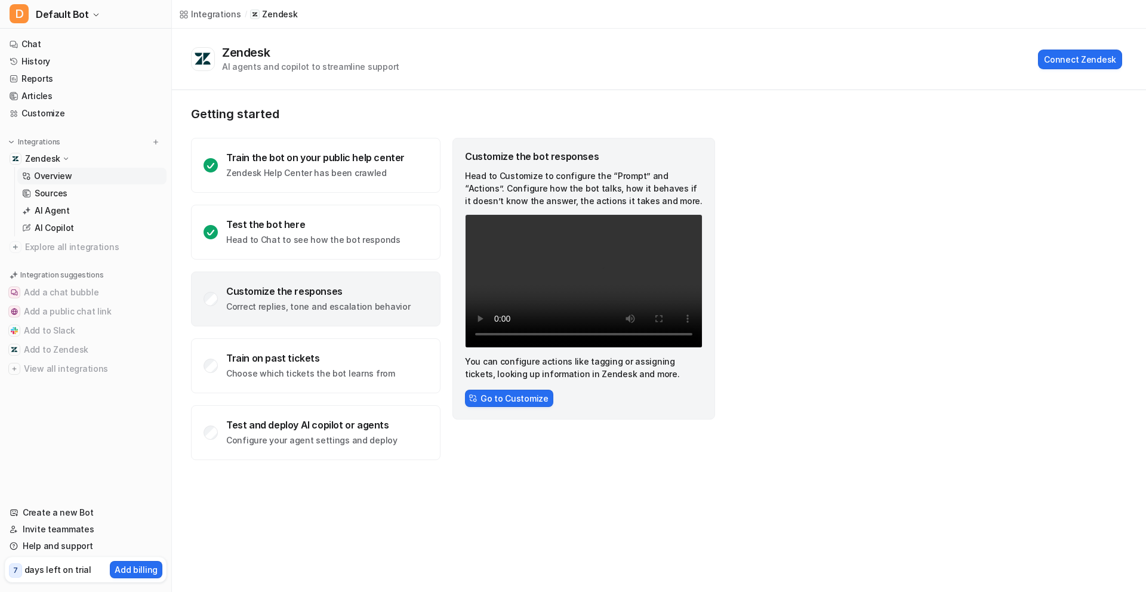
click at [485, 394] on button "Go to Customize" at bounding box center [509, 398] width 88 height 17
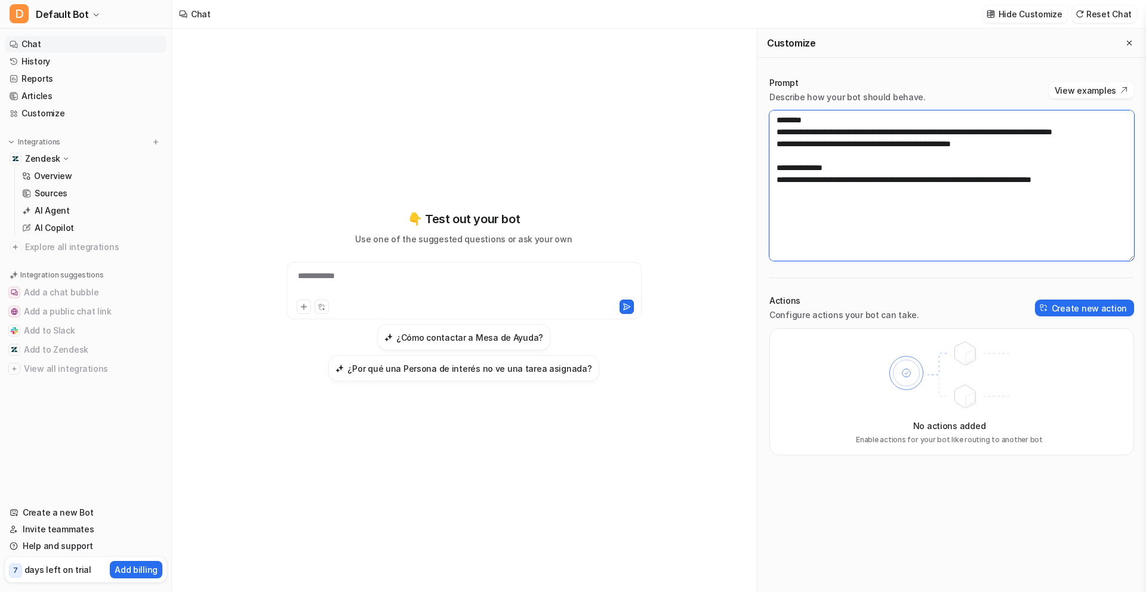
click at [899, 191] on textarea "**********" at bounding box center [951, 185] width 365 height 150
click at [57, 353] on button "Add to Zendesk" at bounding box center [86, 349] width 162 height 19
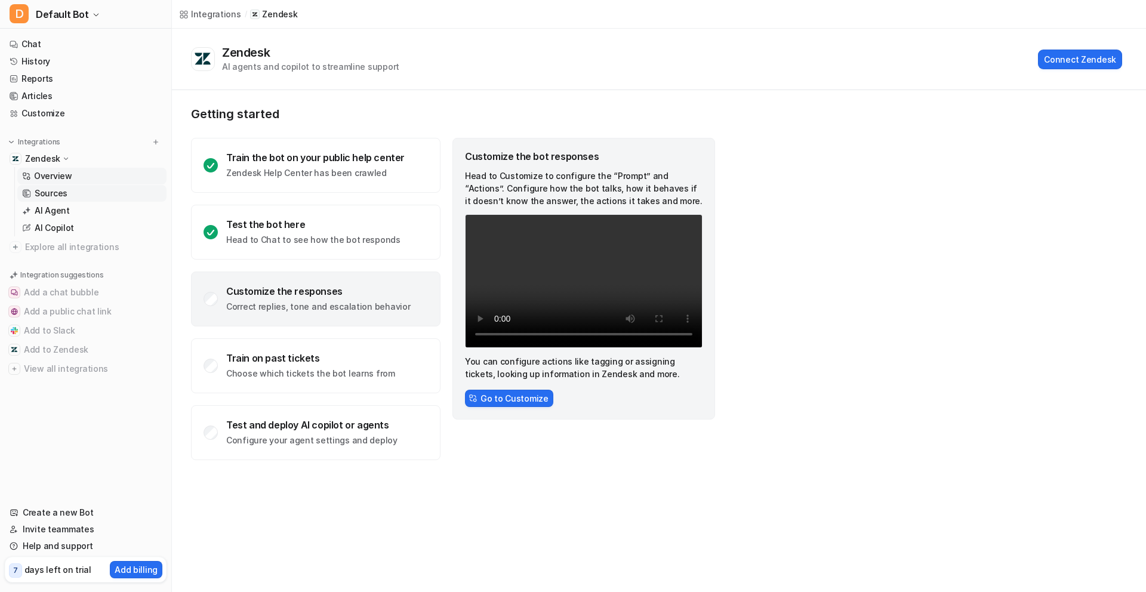
click at [61, 192] on p "Sources" at bounding box center [51, 193] width 33 height 12
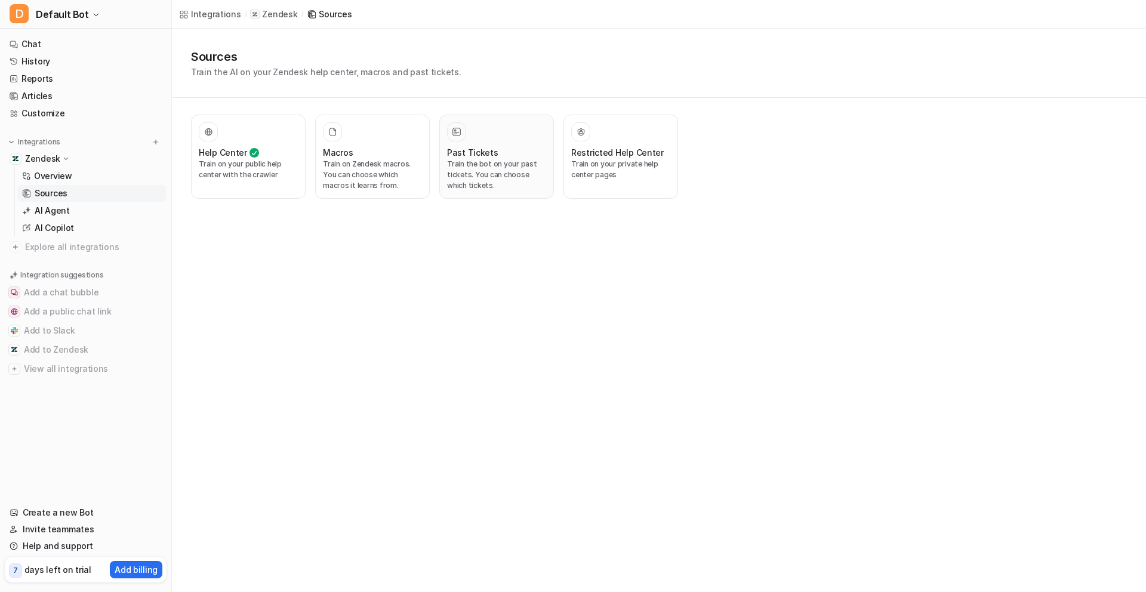
click at [480, 159] on p "Train the bot on your past tickets. You can choose which tickets." at bounding box center [496, 175] width 99 height 32
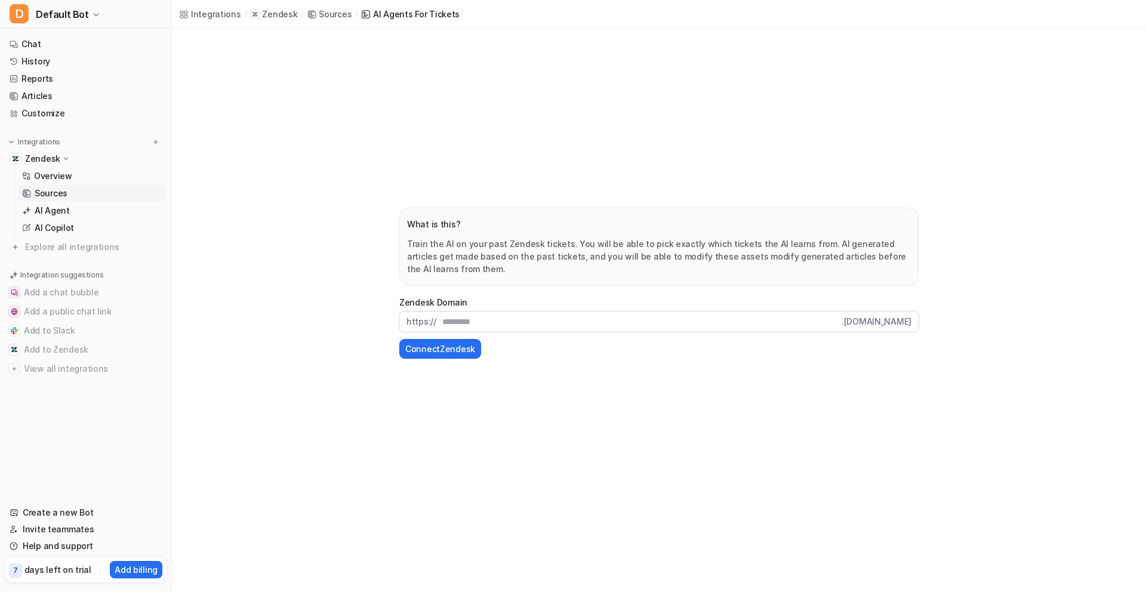
click at [479, 313] on input "text" at bounding box center [638, 322] width 405 height 20
type input "*******"
click at [448, 352] on button "Connect Zendesk" at bounding box center [440, 349] width 82 height 20
